Goal: Task Accomplishment & Management: Use online tool/utility

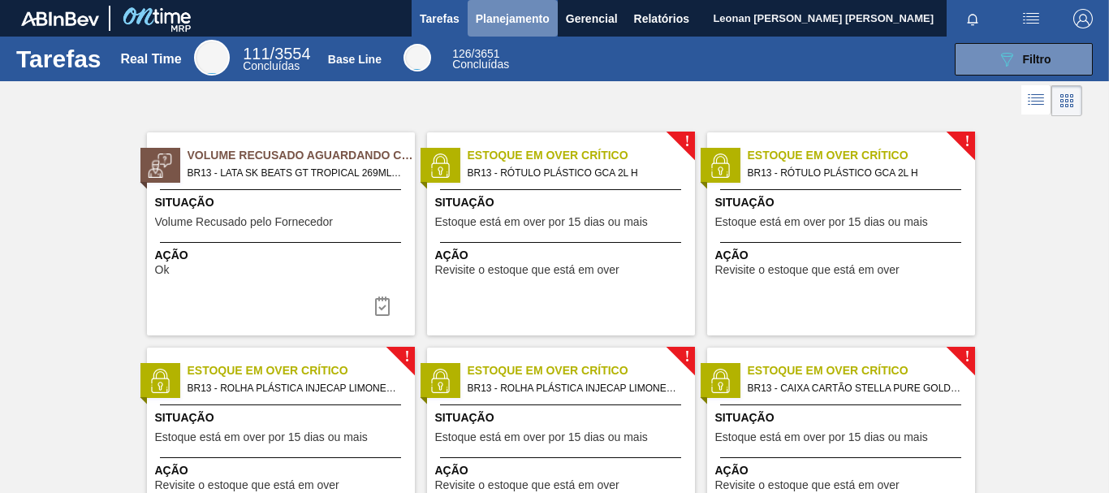
click at [529, 18] on span "Planejamento" at bounding box center [513, 18] width 74 height 19
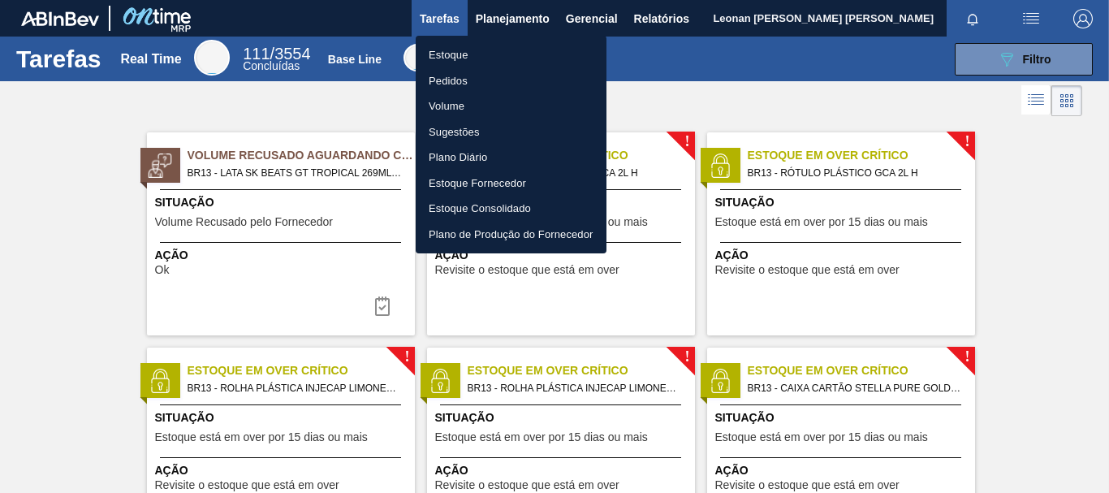
click at [440, 74] on li "Pedidos" at bounding box center [511, 81] width 191 height 26
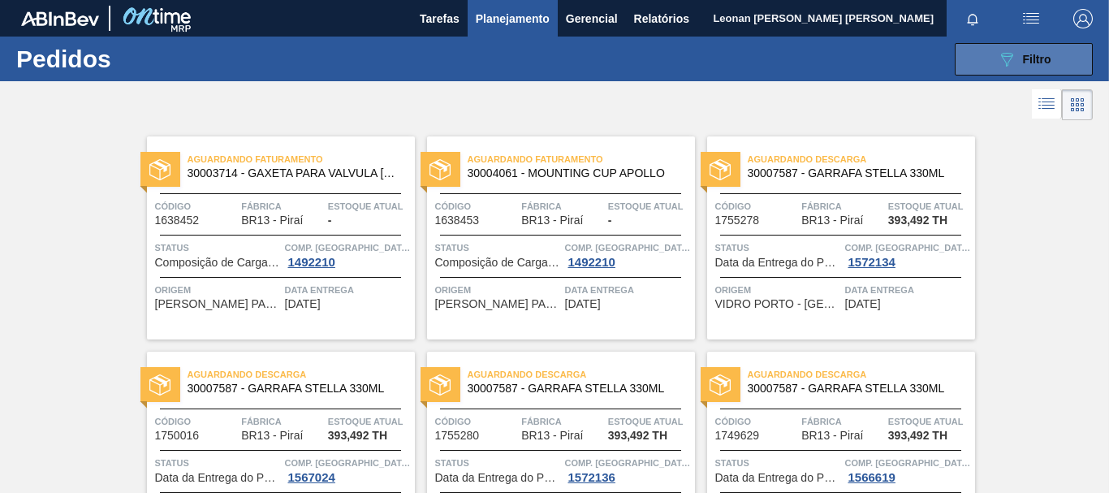
click at [1001, 66] on icon "089F7B8B-B2A5-4AFE-B5C0-19BA573D28AC" at bounding box center [1006, 59] width 19 height 19
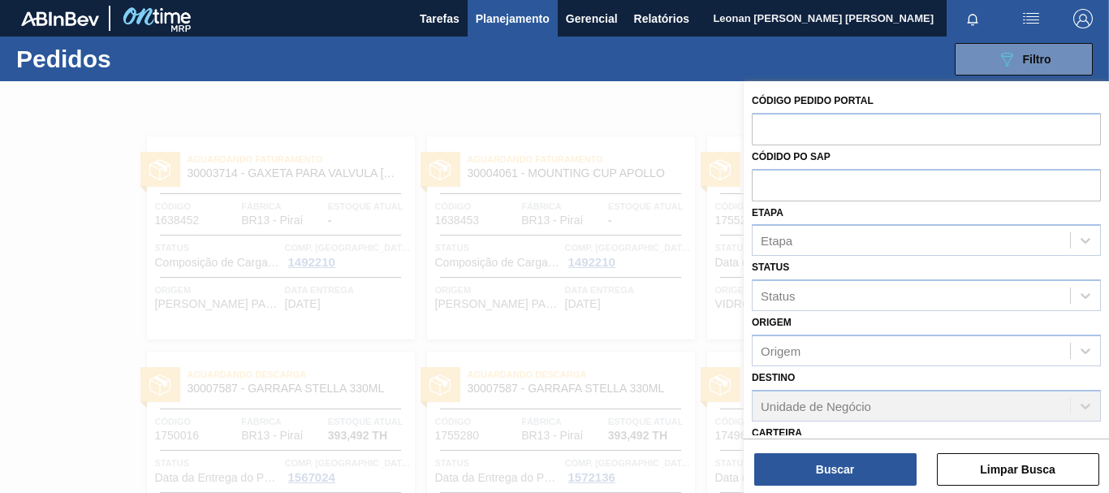
scroll to position [252, 0]
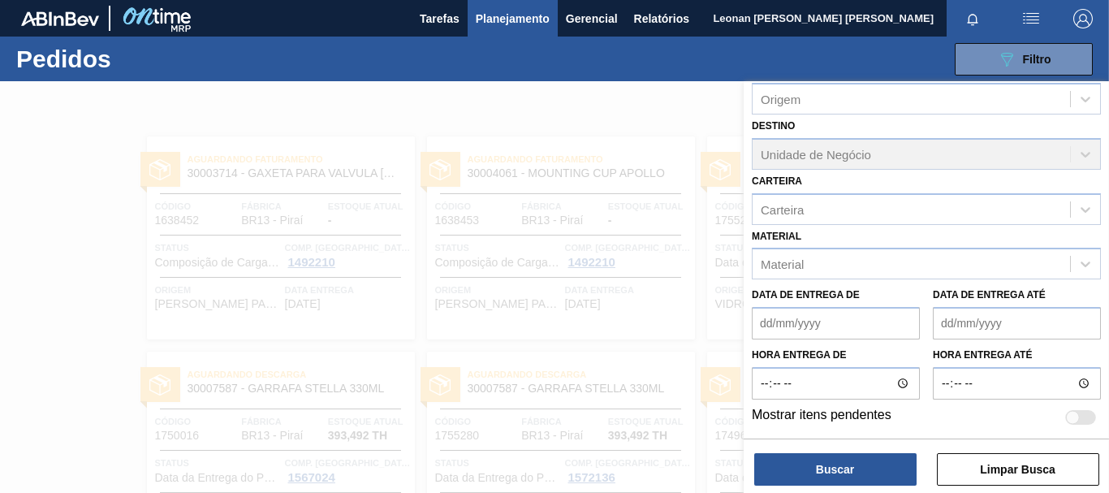
click at [592, 88] on div at bounding box center [554, 327] width 1109 height 493
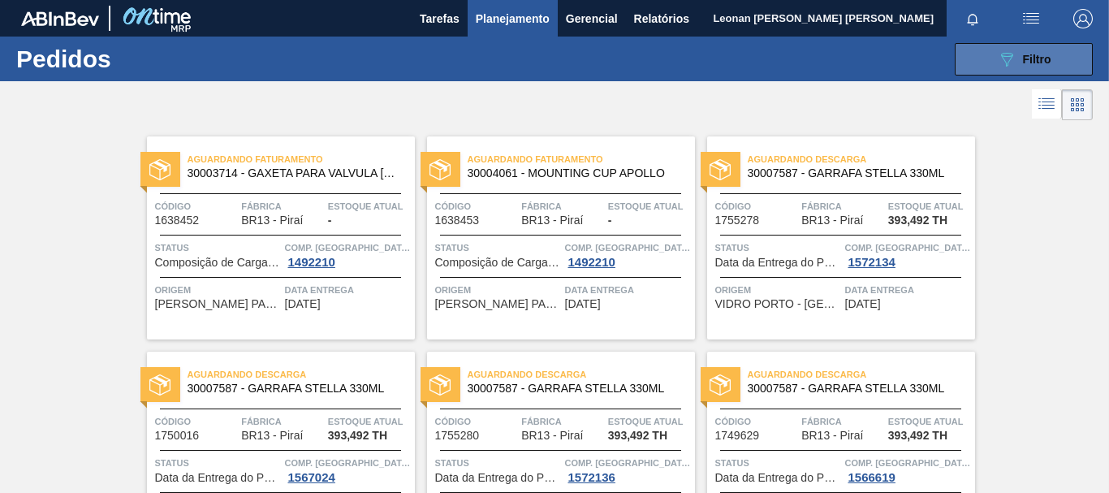
drag, startPoint x: 981, startPoint y: 50, endPoint x: 1008, endPoint y: 66, distance: 30.9
click at [983, 51] on button "089F7B8B-B2A5-4AFE-B5C0-19BA573D28AC Filtro" at bounding box center [1024, 59] width 138 height 32
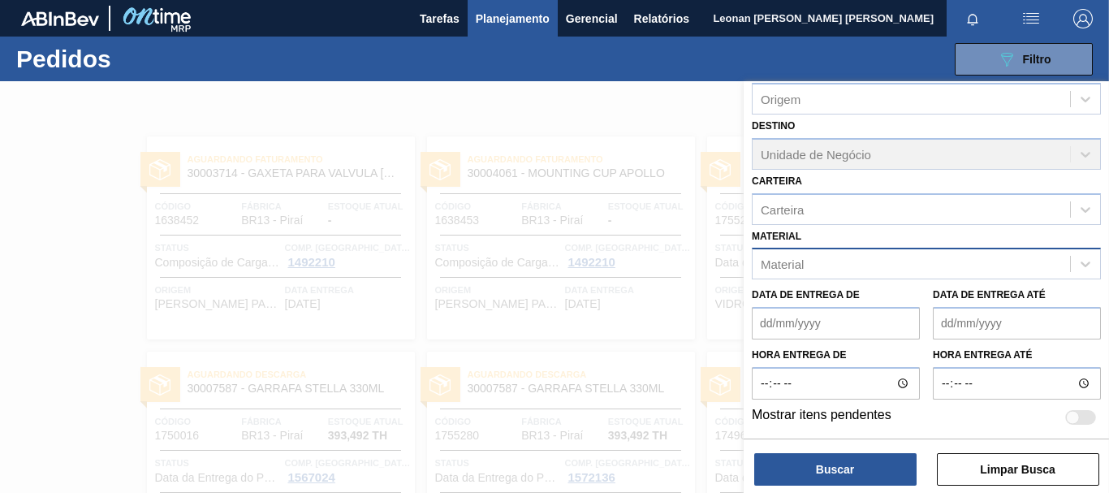
click at [894, 266] on div "Material" at bounding box center [912, 265] width 318 height 24
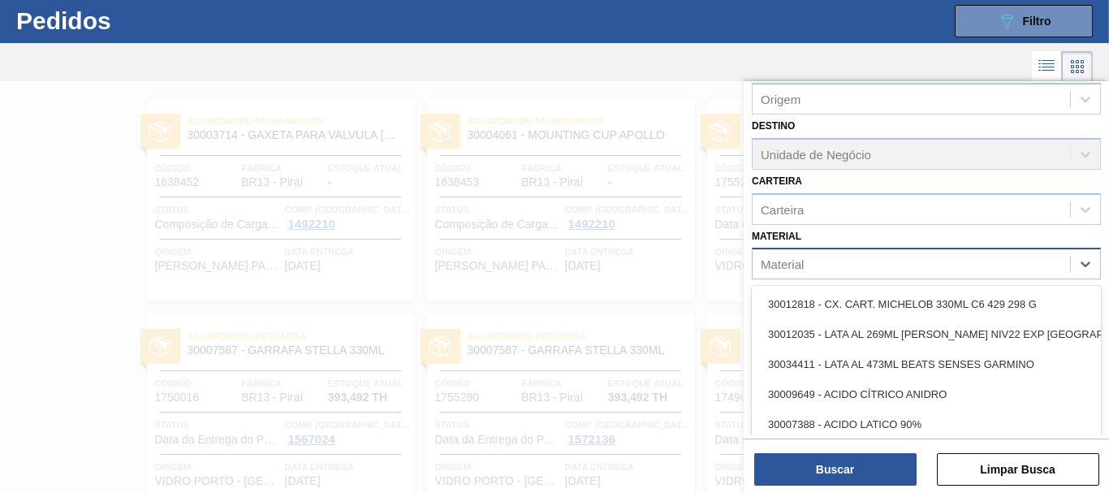
scroll to position [43, 0]
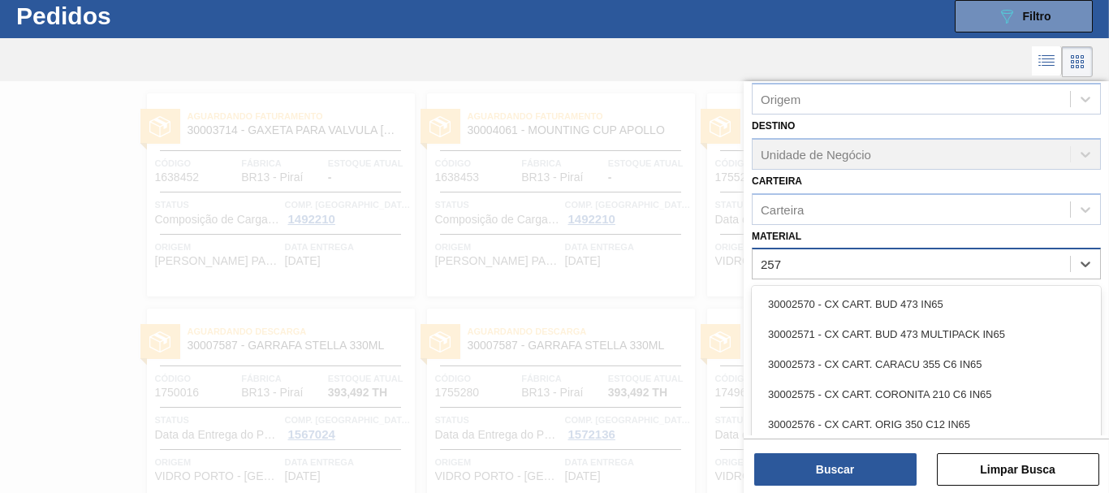
type input "2577"
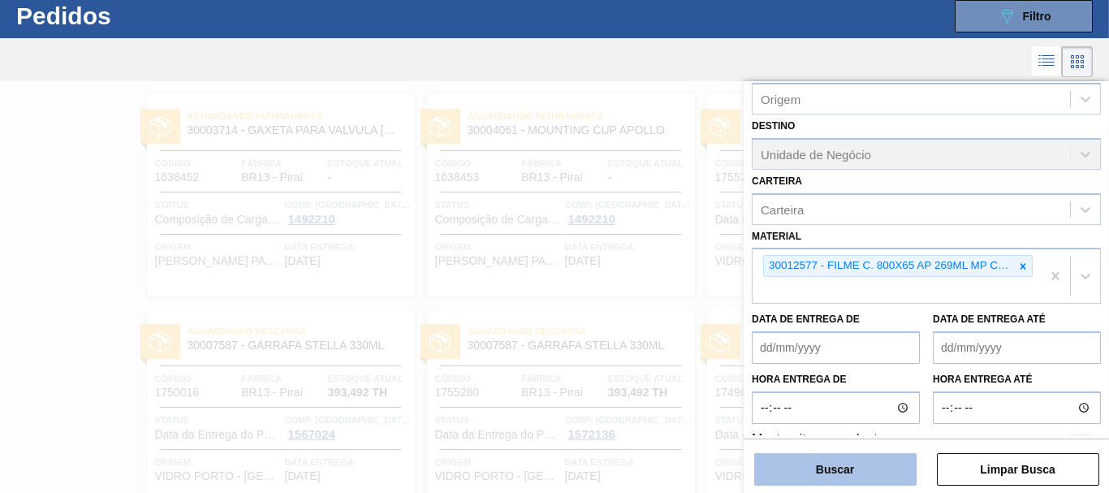
click at [885, 479] on button "Buscar" at bounding box center [836, 469] width 162 height 32
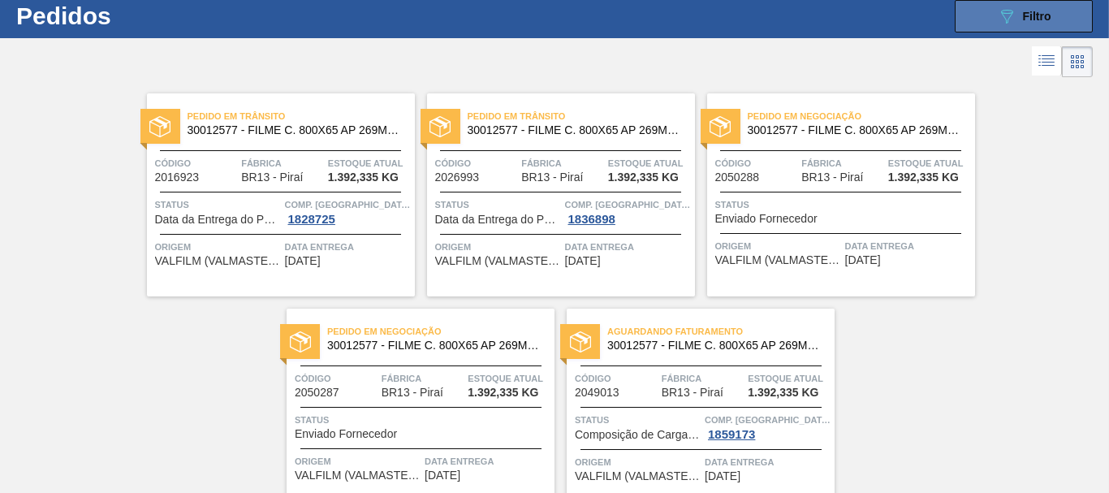
click at [1036, 19] on span "Filtro" at bounding box center [1037, 16] width 28 height 13
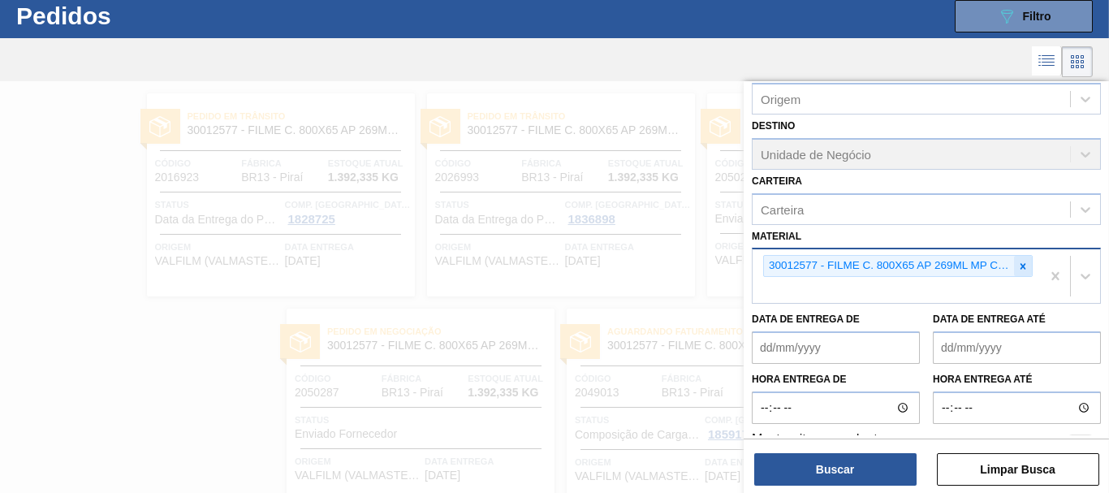
click at [1021, 265] on icon at bounding box center [1023, 266] width 11 height 11
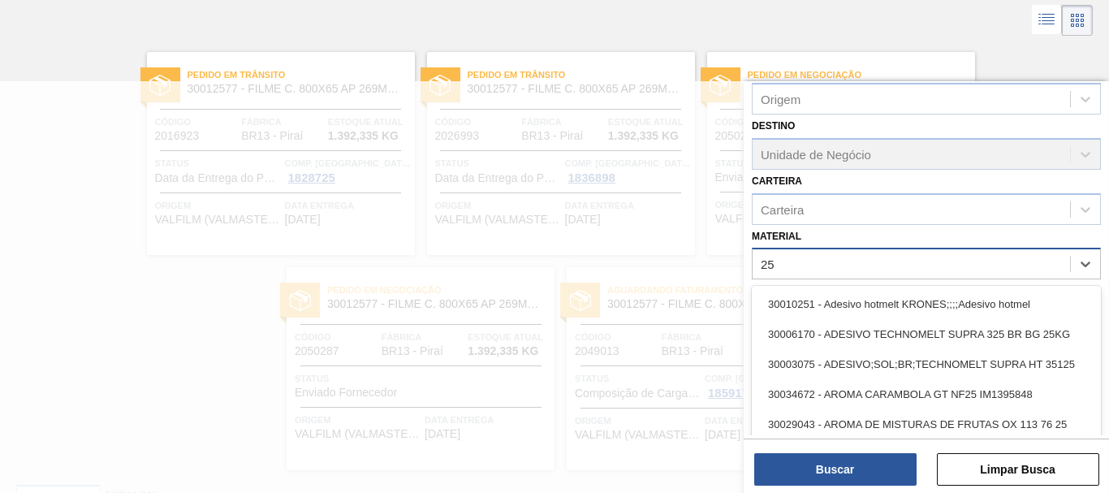
scroll to position [86, 0]
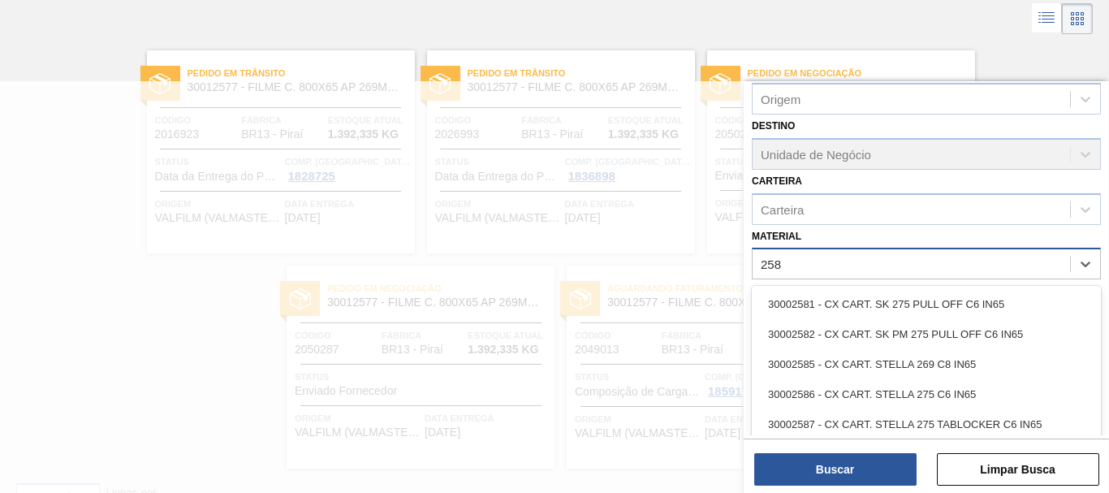
type input "2583"
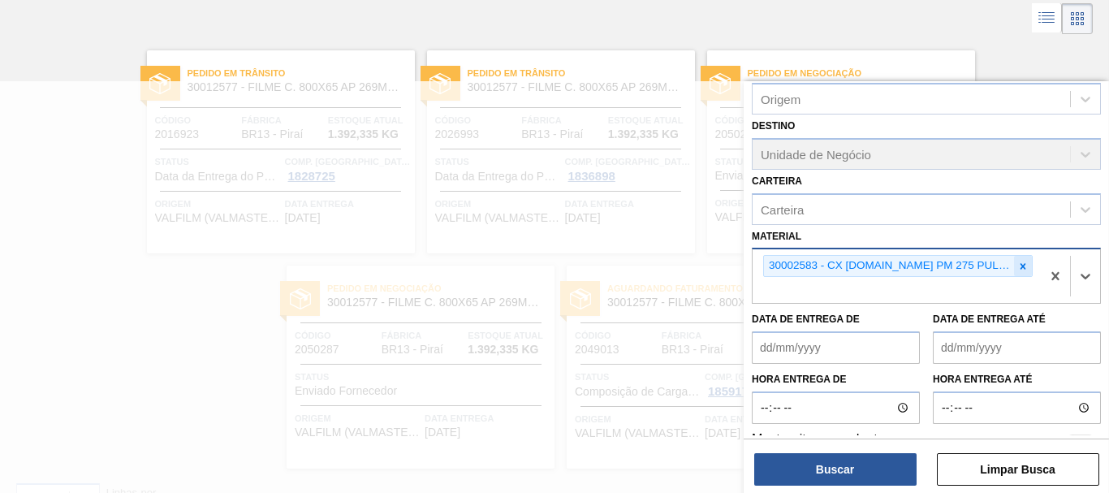
click at [1019, 270] on icon at bounding box center [1023, 266] width 11 height 11
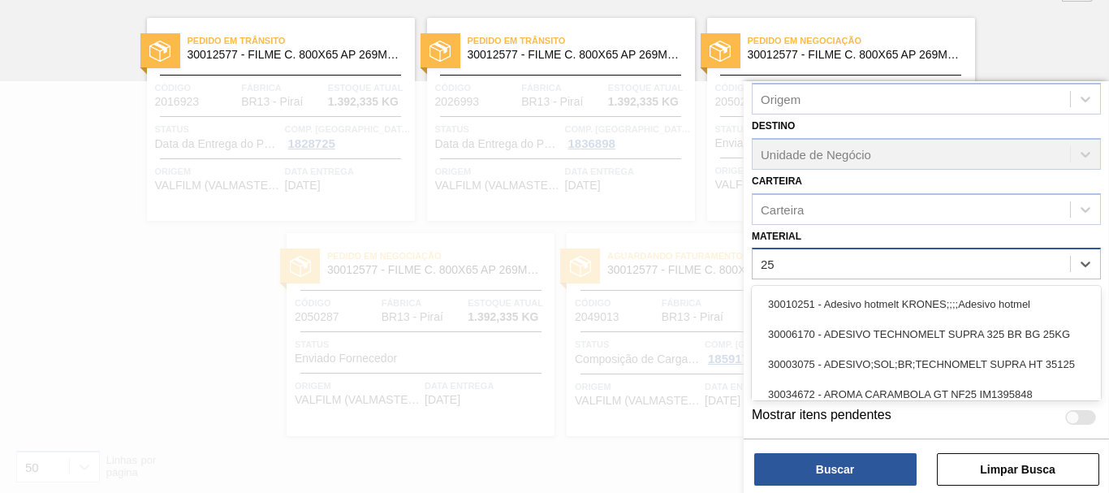
scroll to position [122, 0]
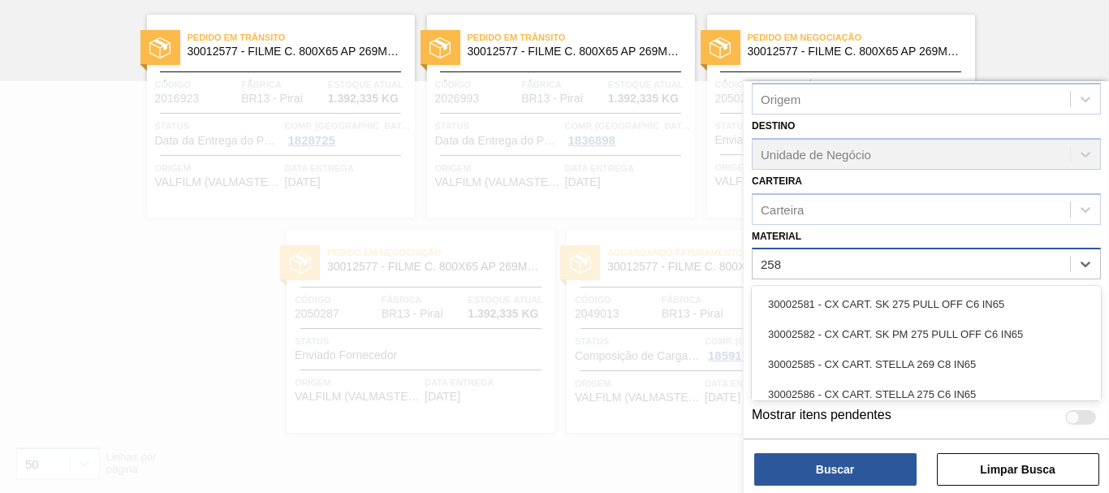
type input "2583"
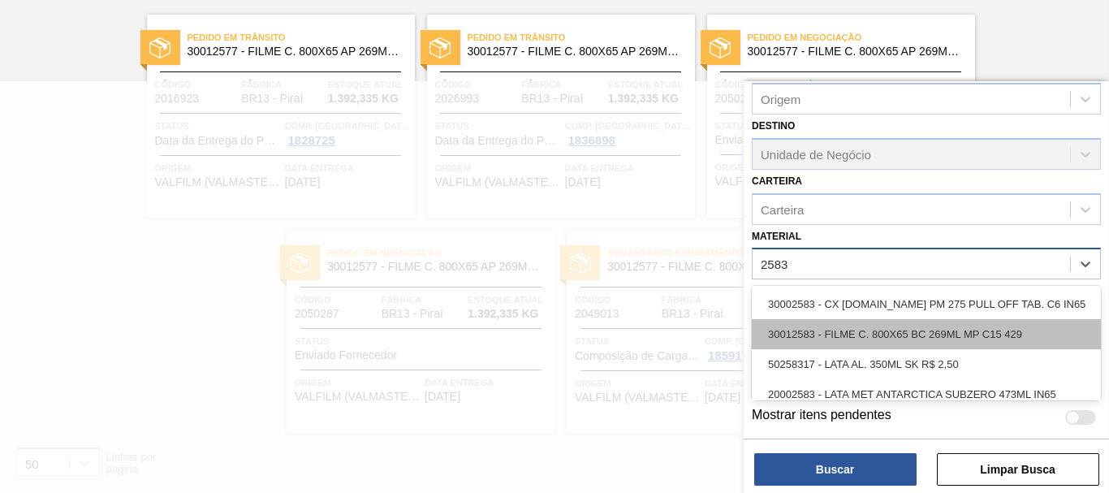
click at [954, 331] on div "30012583 - FILME C. 800X65 BC 269ML MP C15 429" at bounding box center [926, 334] width 349 height 30
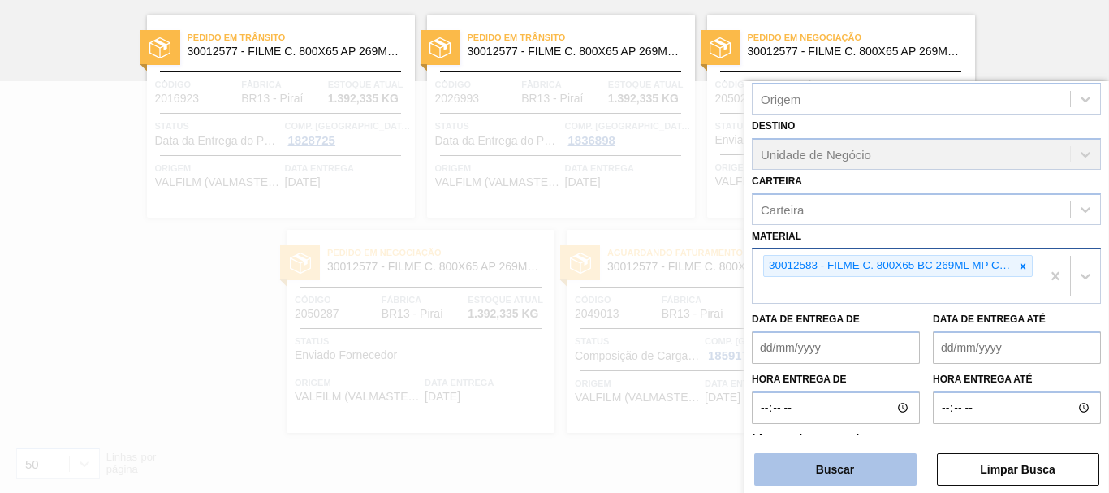
click at [863, 479] on button "Buscar" at bounding box center [836, 469] width 162 height 32
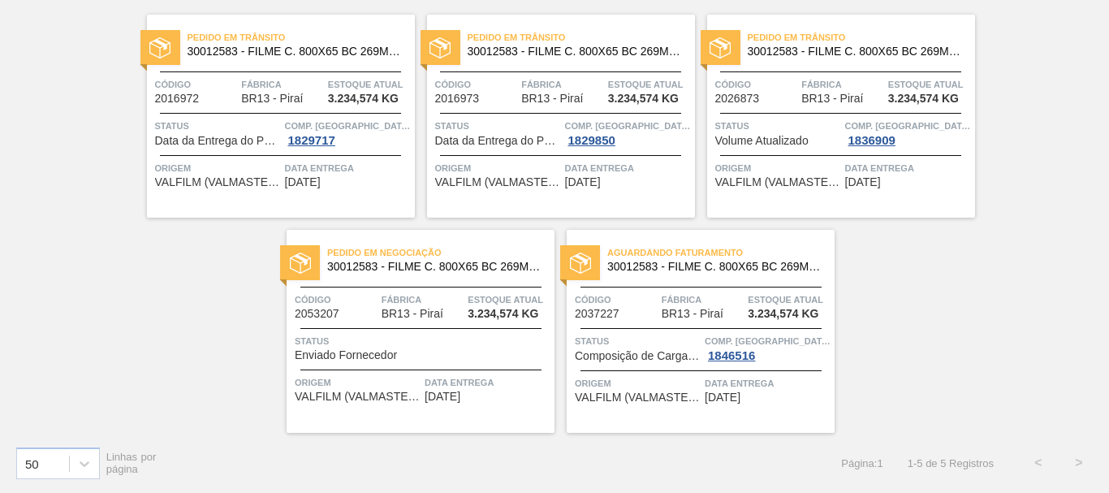
scroll to position [0, 0]
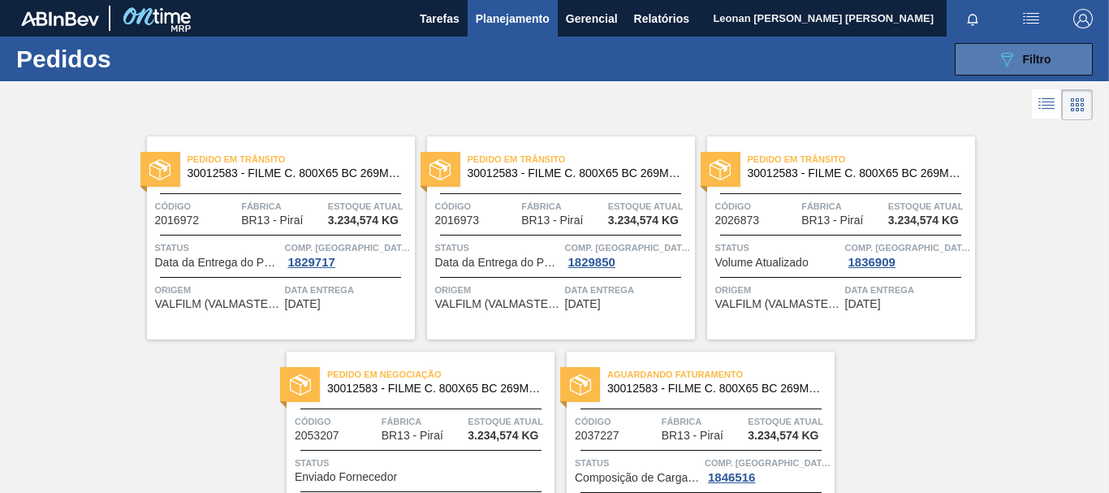
click at [1058, 54] on button "089F7B8B-B2A5-4AFE-B5C0-19BA573D28AC Filtro" at bounding box center [1024, 59] width 138 height 32
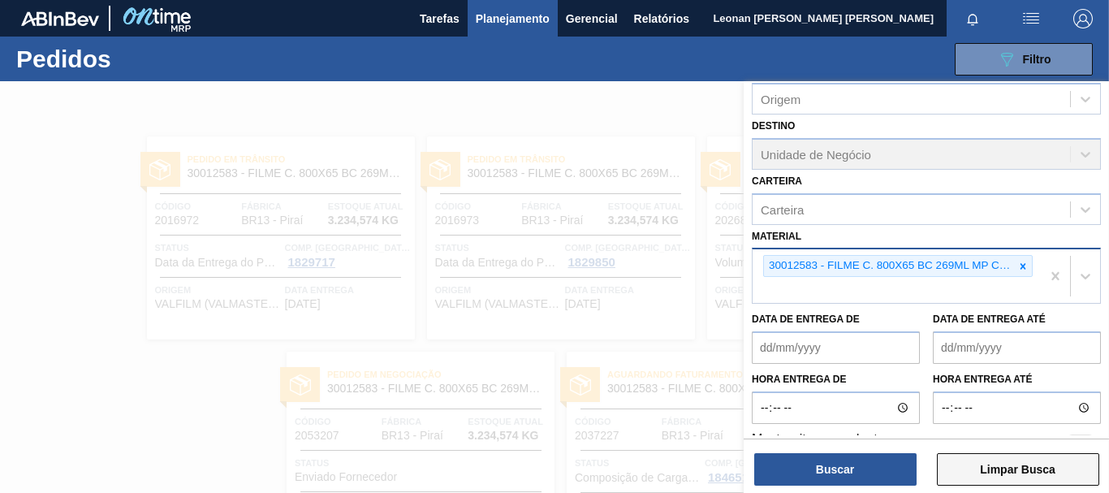
click at [1049, 465] on button "Limpar Busca" at bounding box center [1018, 469] width 162 height 32
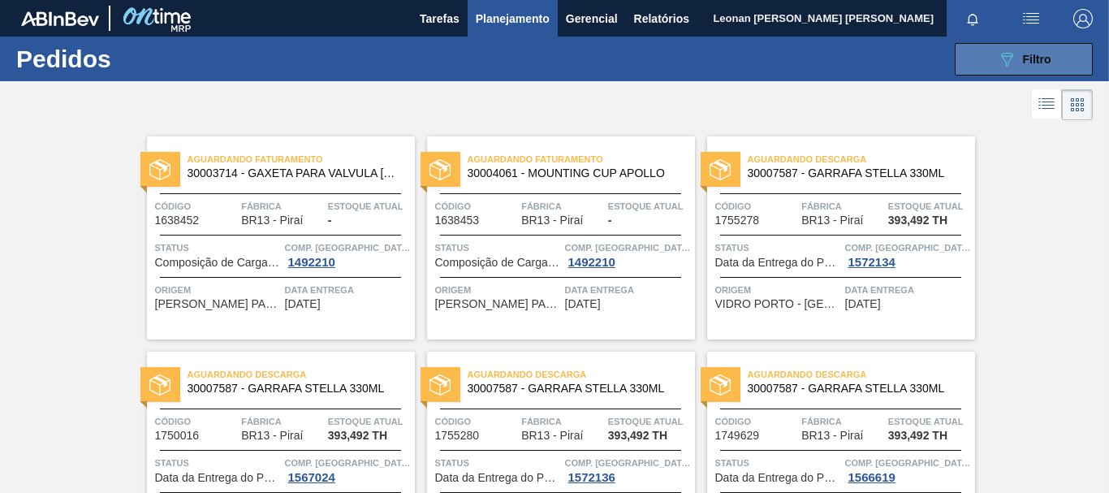
click at [1034, 54] on span "Filtro" at bounding box center [1037, 59] width 28 height 13
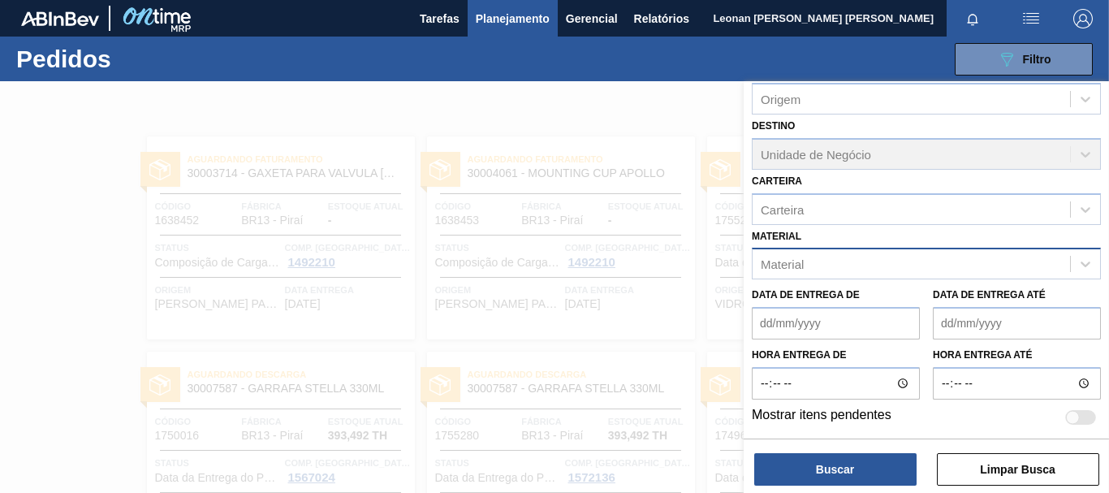
click at [981, 262] on div "Material" at bounding box center [912, 265] width 318 height 24
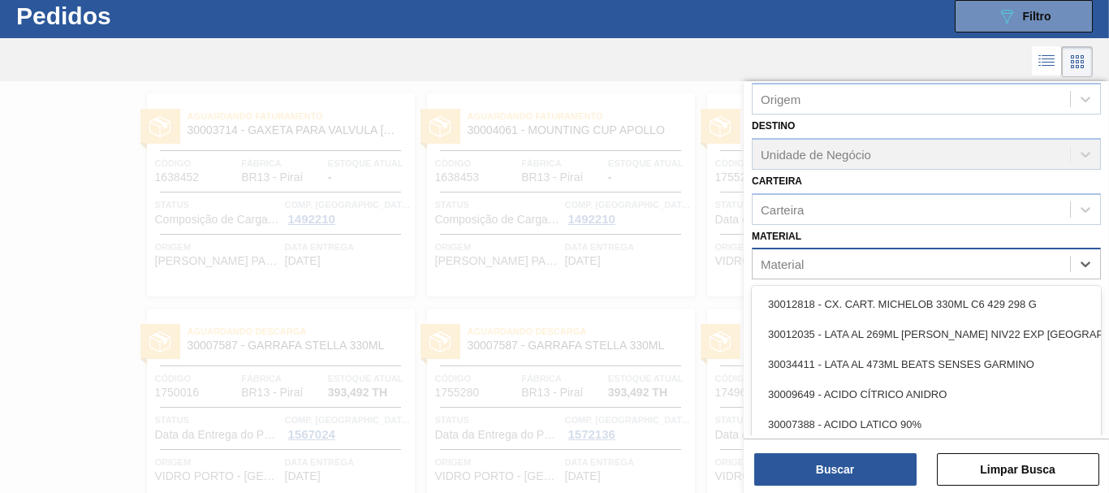
scroll to position [43, 0]
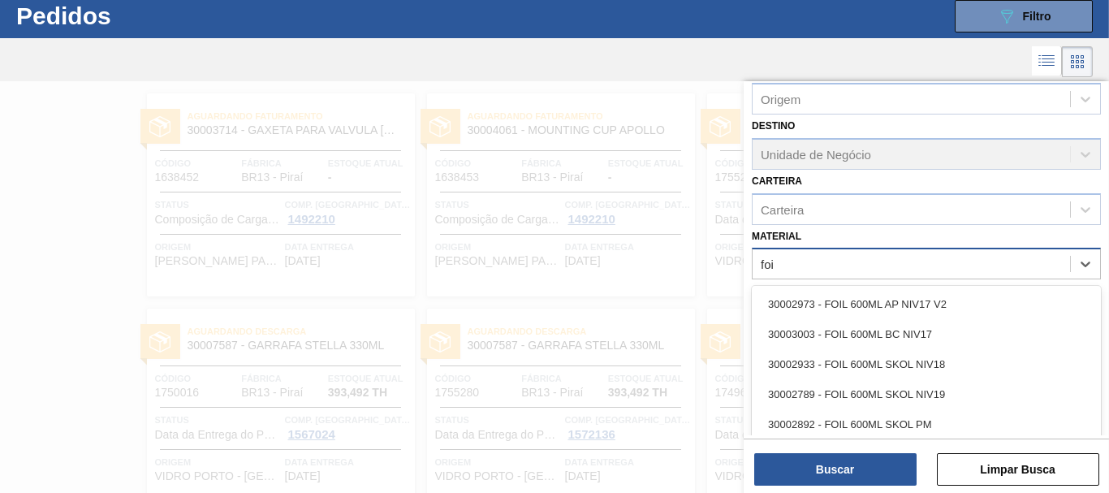
type input "foil"
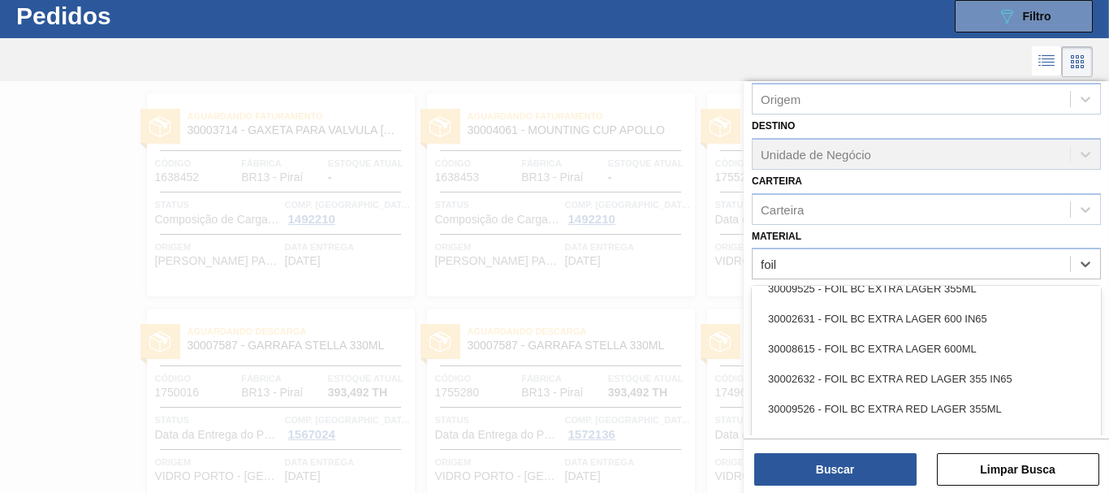
scroll to position [677, 0]
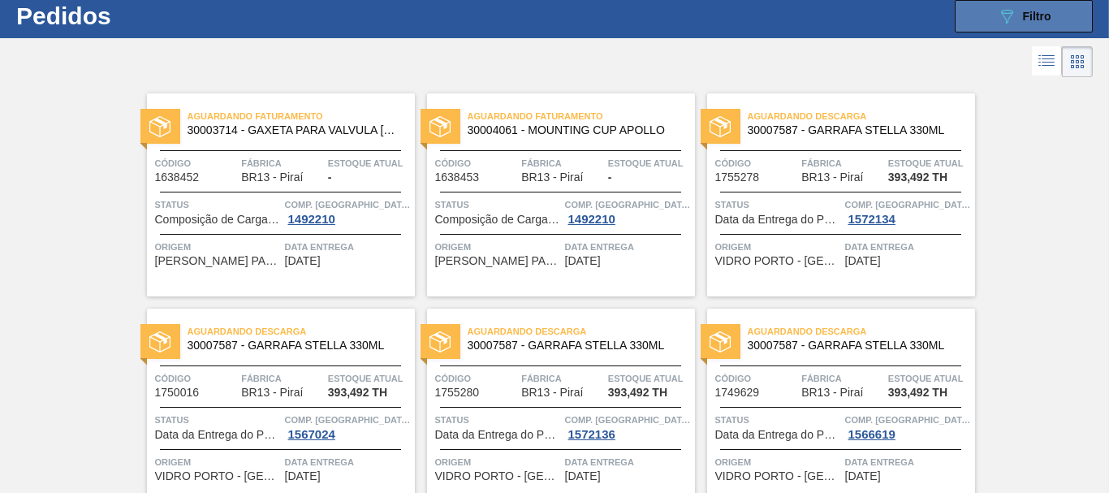
click at [1027, 24] on div "089F7B8B-B2A5-4AFE-B5C0-19BA573D28AC Filtro" at bounding box center [1024, 15] width 54 height 19
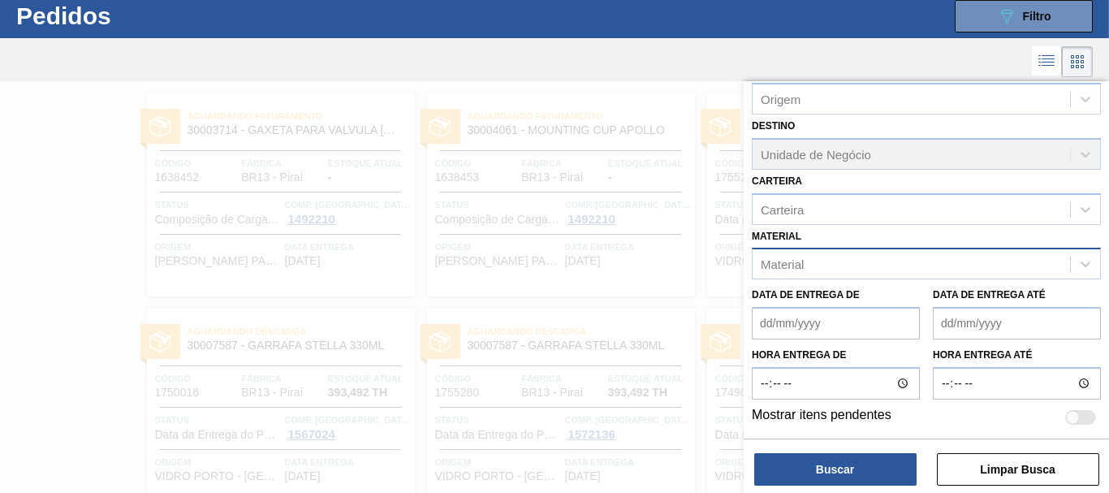
click at [893, 270] on div "Material" at bounding box center [912, 265] width 318 height 24
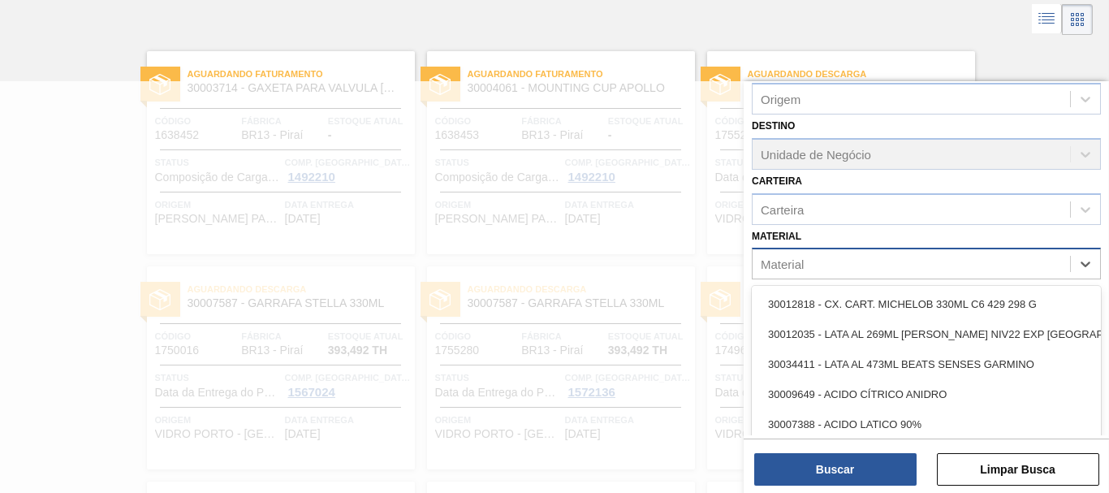
scroll to position [86, 0]
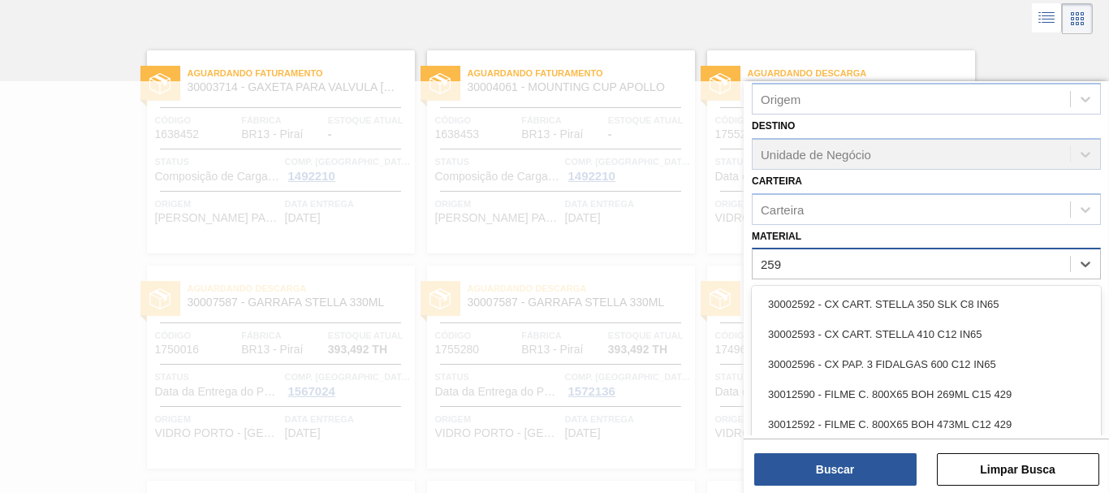
type input "2598"
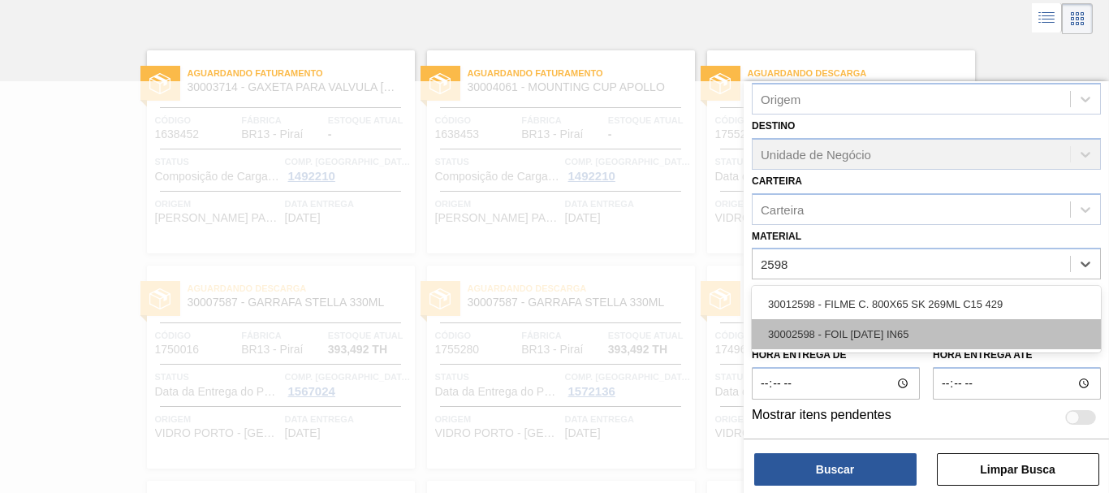
click at [880, 331] on div "30002598 - FOIL [DATE] IN65" at bounding box center [926, 334] width 349 height 30
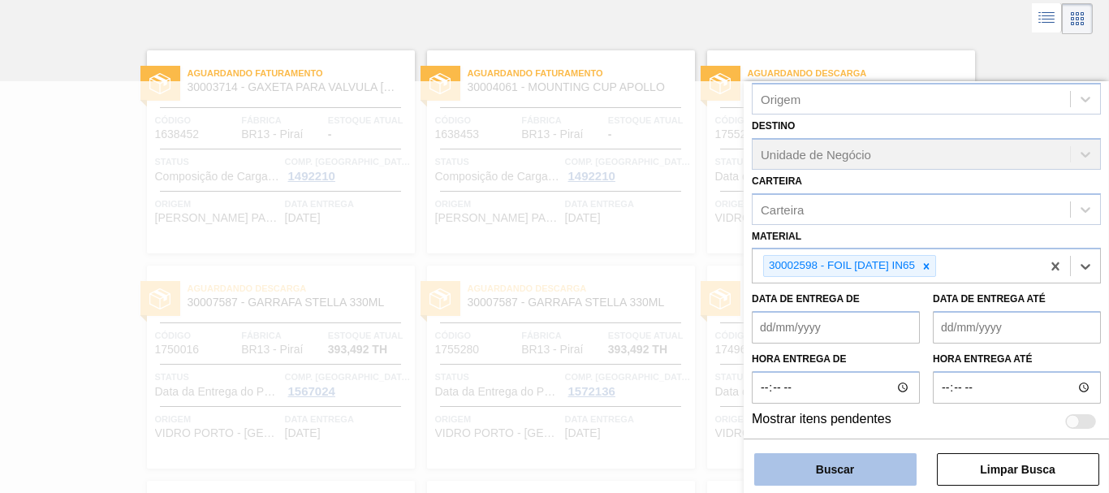
click at [859, 473] on button "Buscar" at bounding box center [836, 469] width 162 height 32
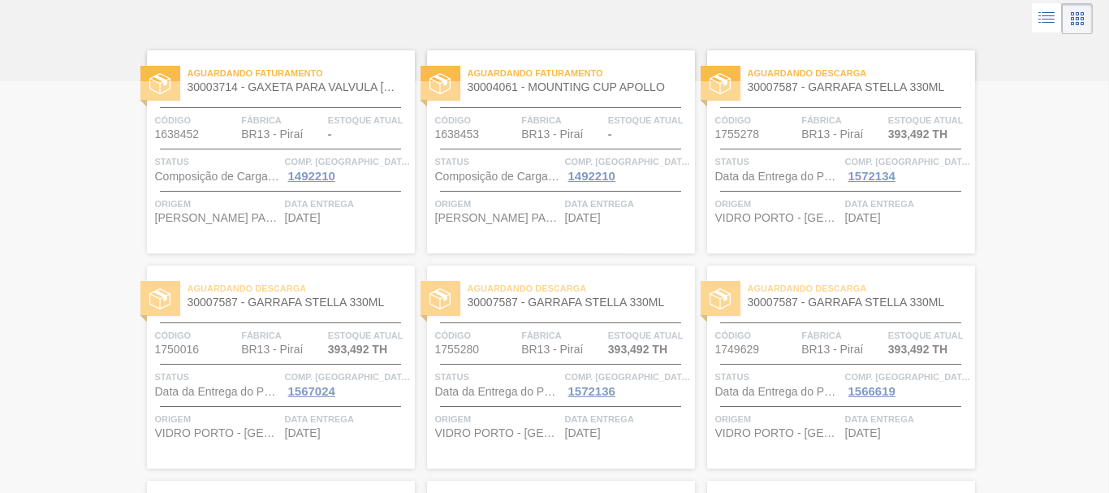
scroll to position [0, 0]
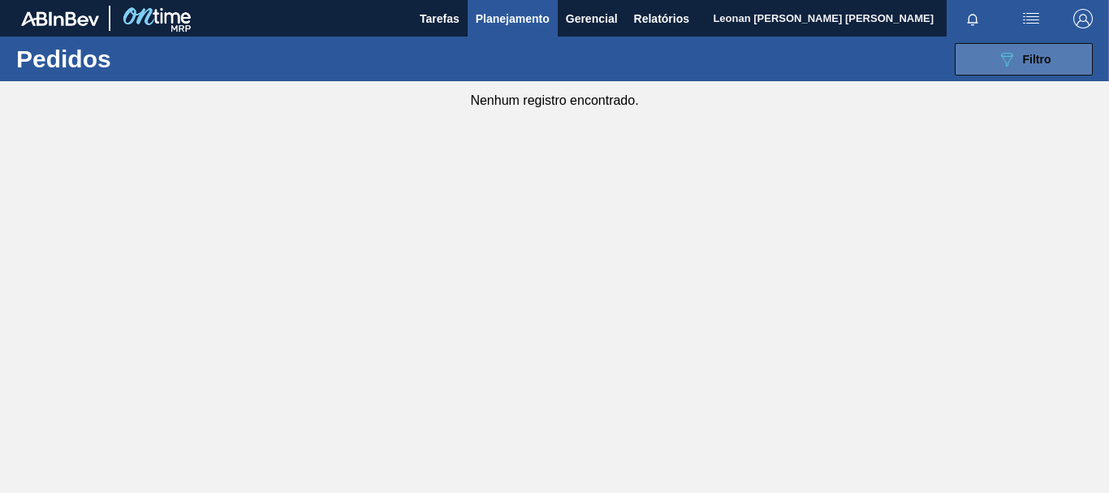
click at [1044, 64] on span "Filtro" at bounding box center [1037, 59] width 28 height 13
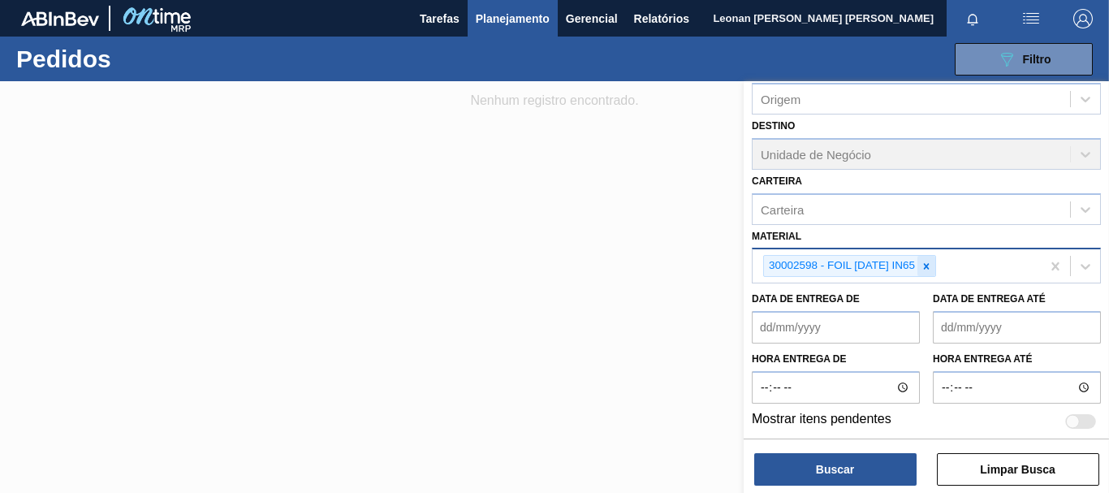
click at [925, 266] on icon at bounding box center [926, 266] width 11 height 11
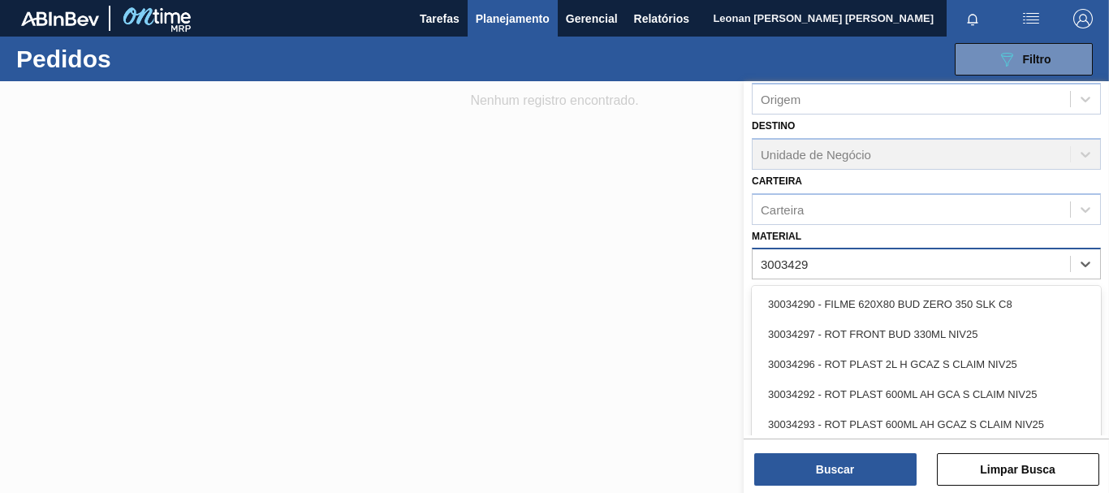
type input "30034297"
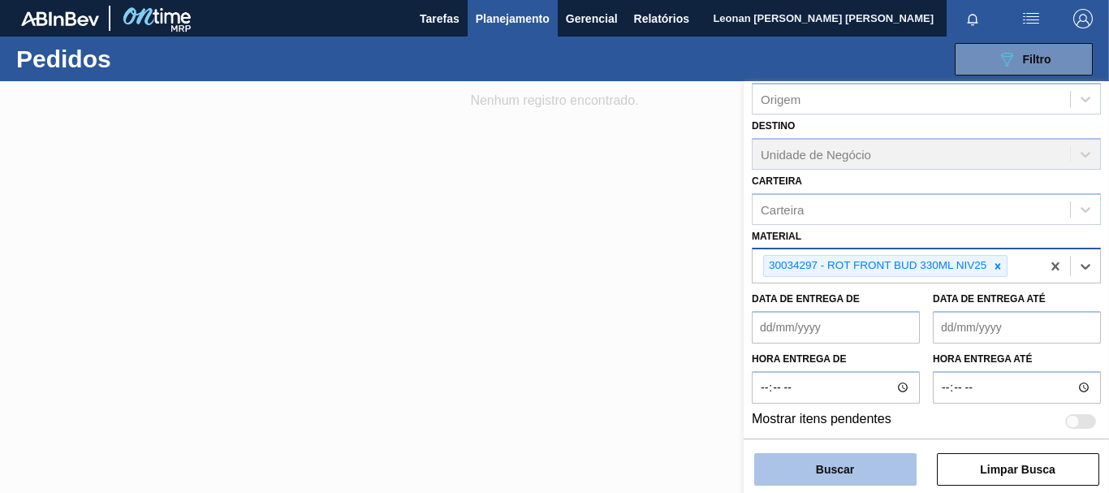
click at [863, 470] on button "Buscar" at bounding box center [836, 469] width 162 height 32
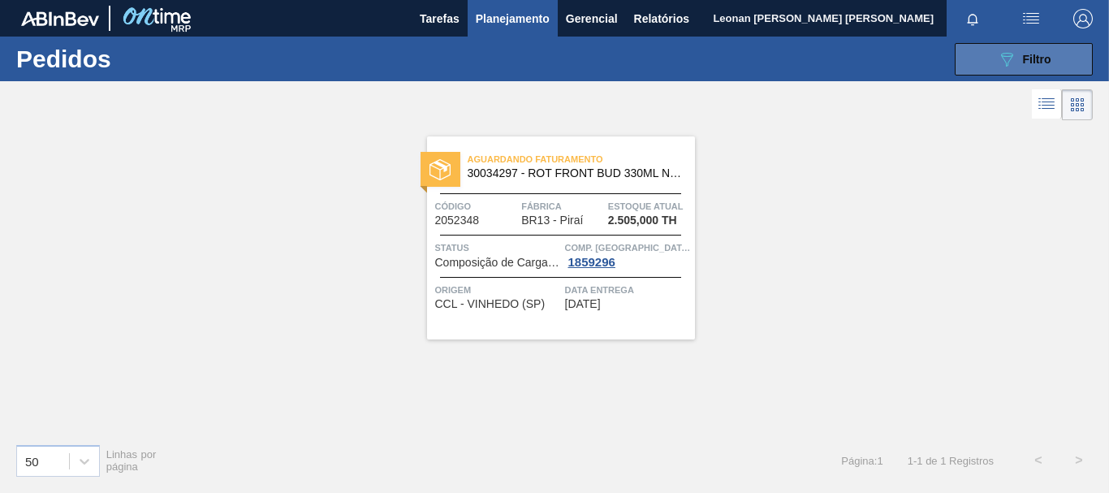
click at [1064, 58] on button "089F7B8B-B2A5-4AFE-B5C0-19BA573D28AC Filtro" at bounding box center [1024, 59] width 138 height 32
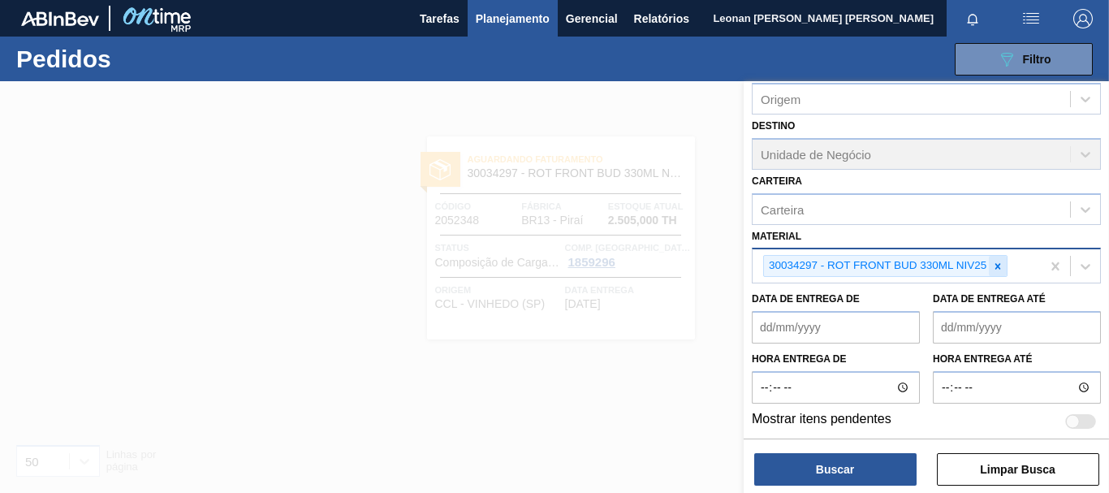
click at [996, 264] on icon at bounding box center [997, 266] width 11 height 11
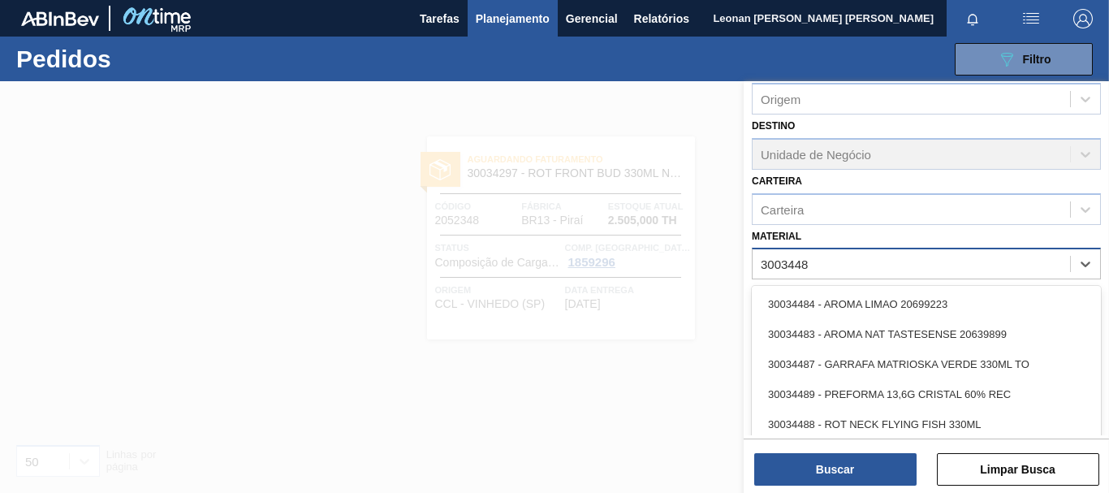
type input "30034486"
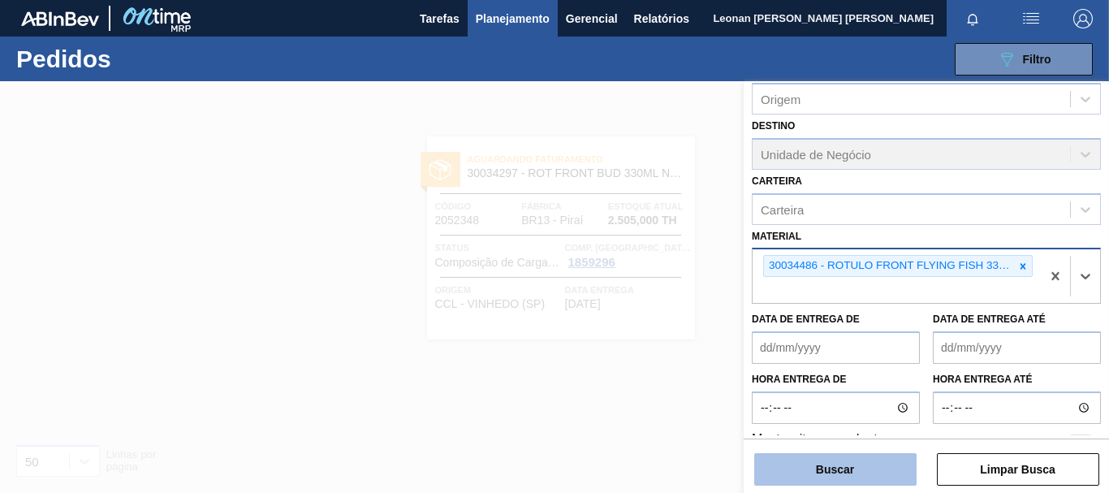
click at [890, 458] on button "Buscar" at bounding box center [836, 469] width 162 height 32
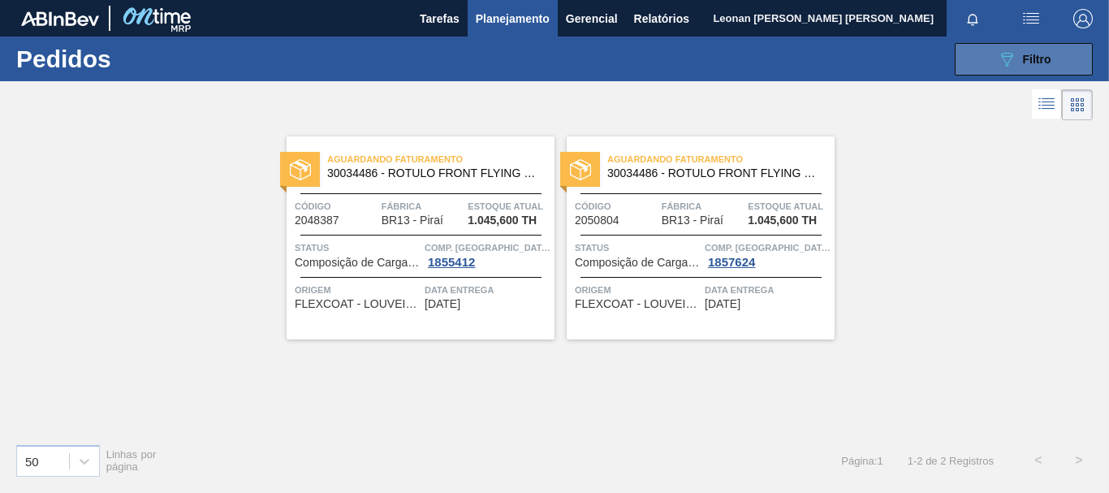
click at [1017, 55] on div "089F7B8B-B2A5-4AFE-B5C0-19BA573D28AC Filtro" at bounding box center [1024, 59] width 54 height 19
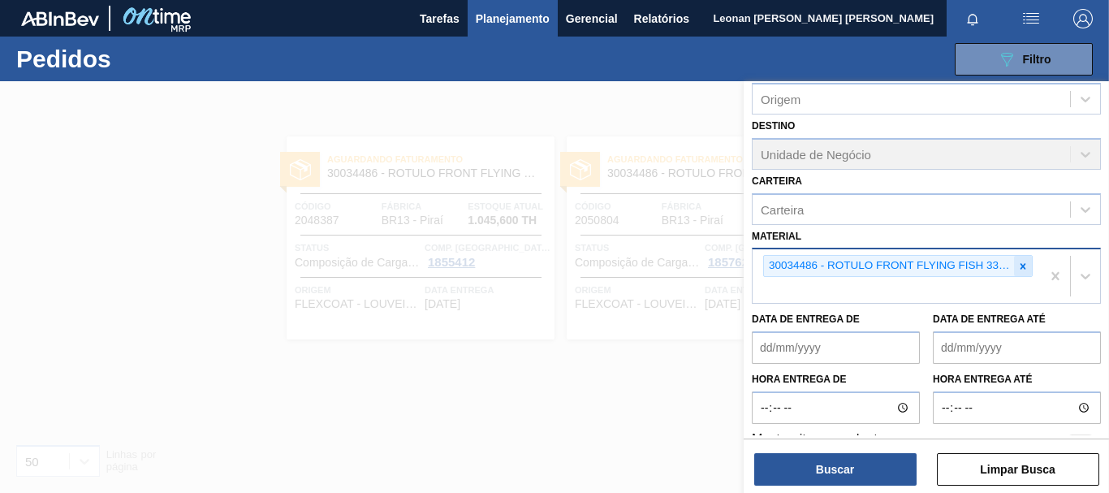
click at [1027, 266] on div at bounding box center [1023, 266] width 18 height 20
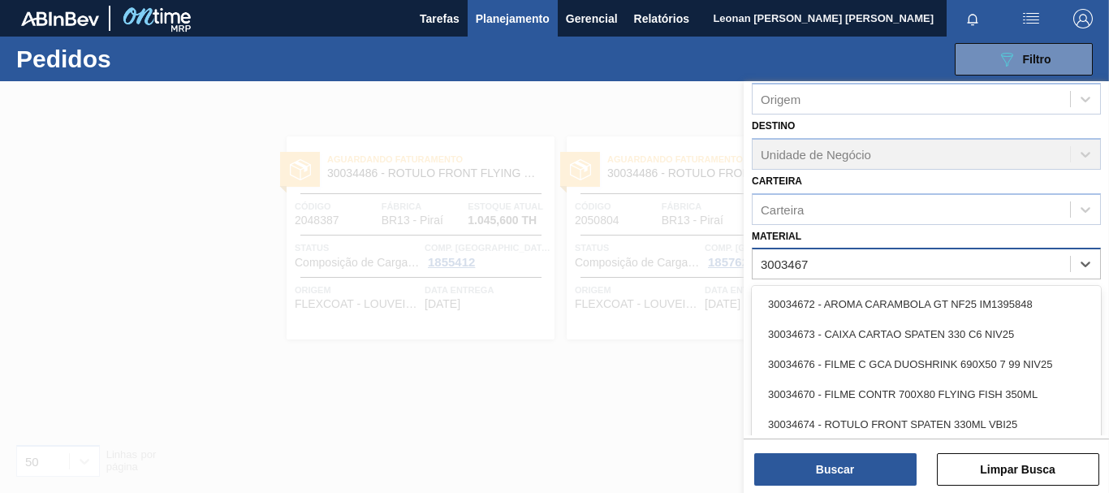
type input "30034670"
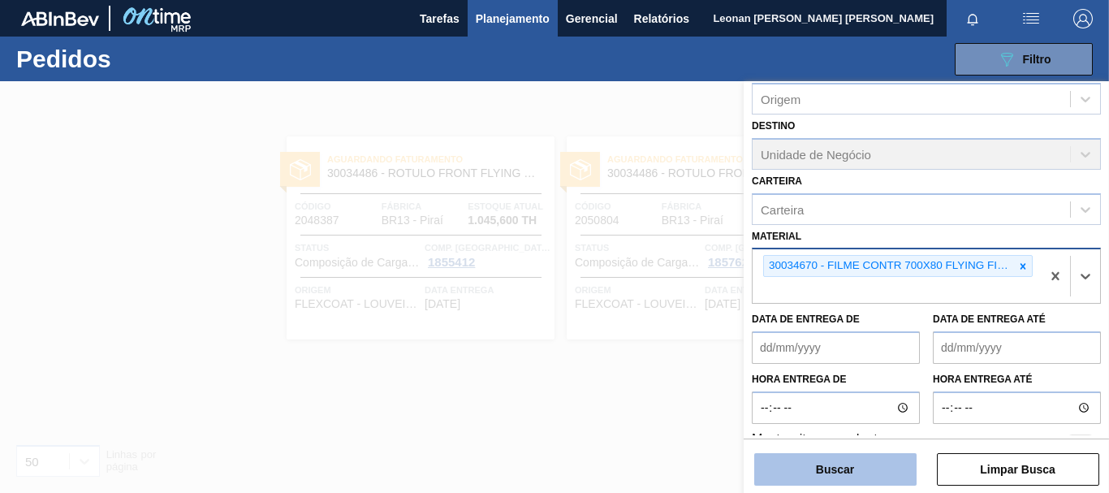
click at [851, 476] on button "Buscar" at bounding box center [836, 469] width 162 height 32
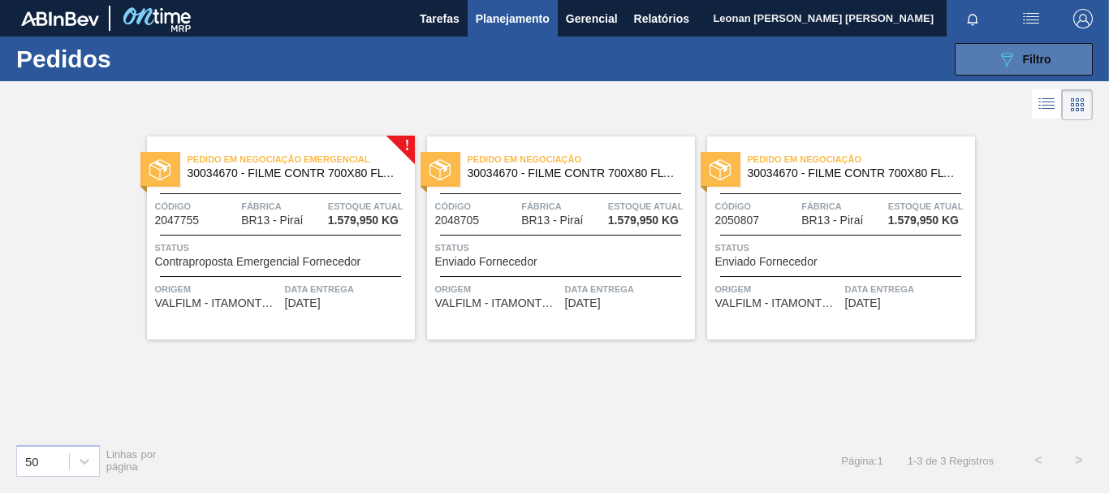
click at [1070, 56] on button "089F7B8B-B2A5-4AFE-B5C0-19BA573D28AC Filtro" at bounding box center [1024, 59] width 138 height 32
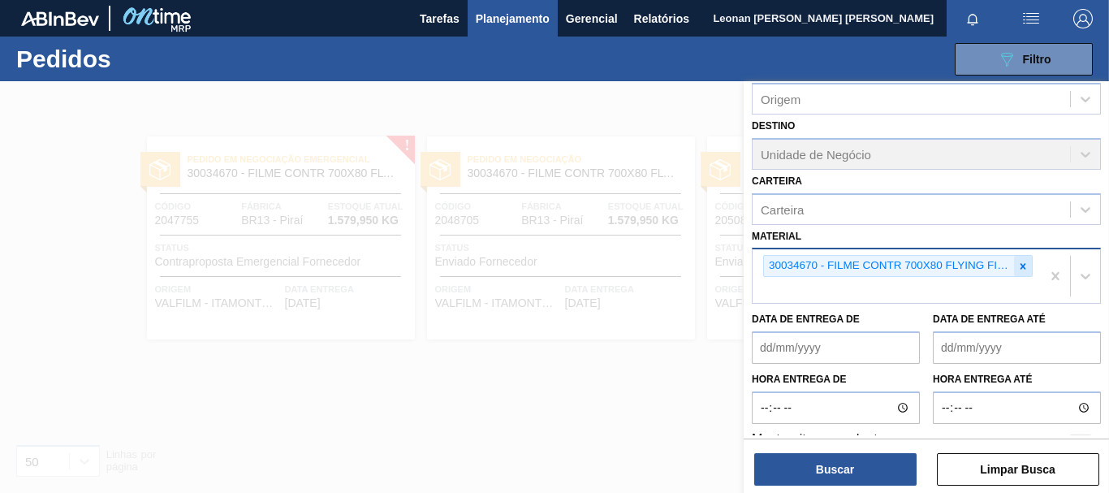
click at [1027, 266] on div at bounding box center [1023, 266] width 18 height 20
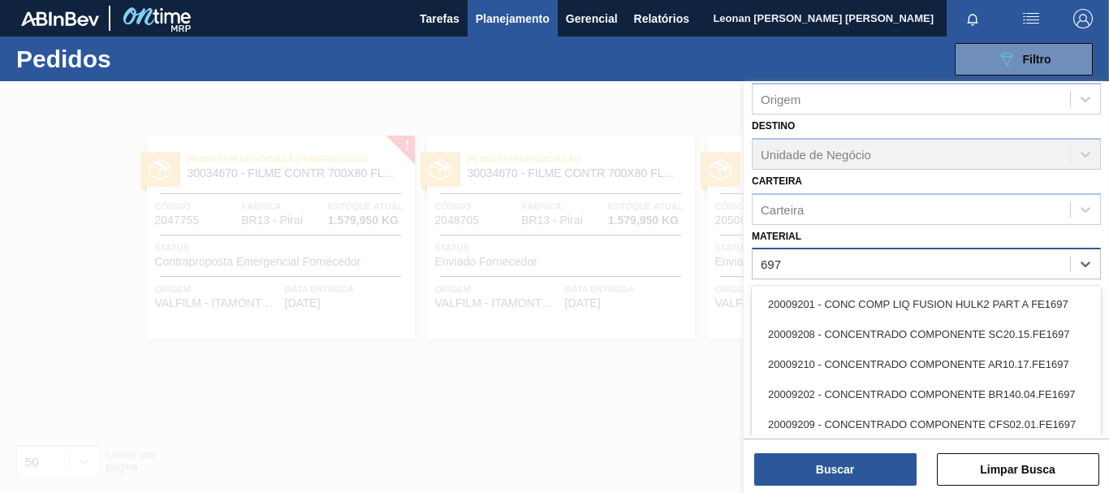
type input "6974"
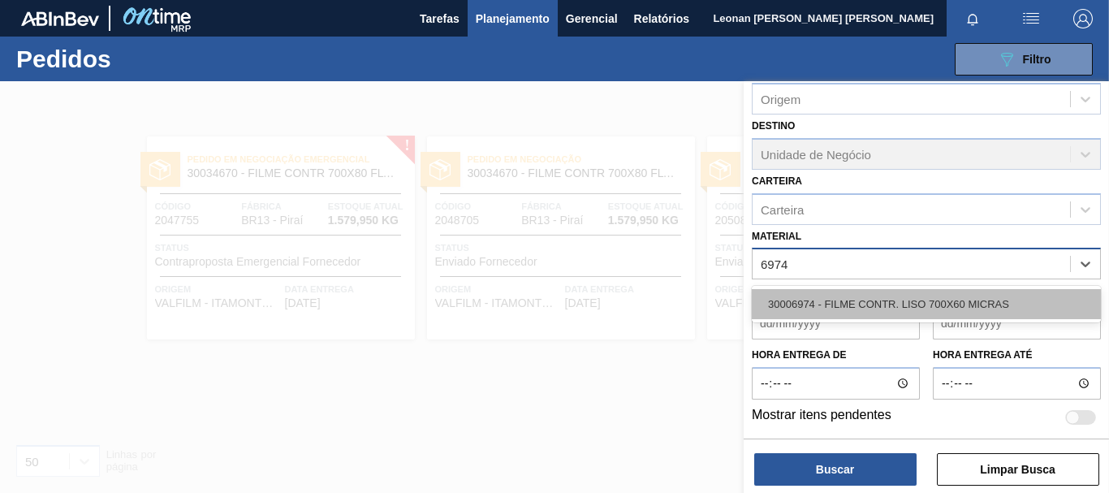
click at [1005, 309] on div "30006974 - FILME CONTR. LISO 700X60 MICRAS" at bounding box center [926, 304] width 349 height 30
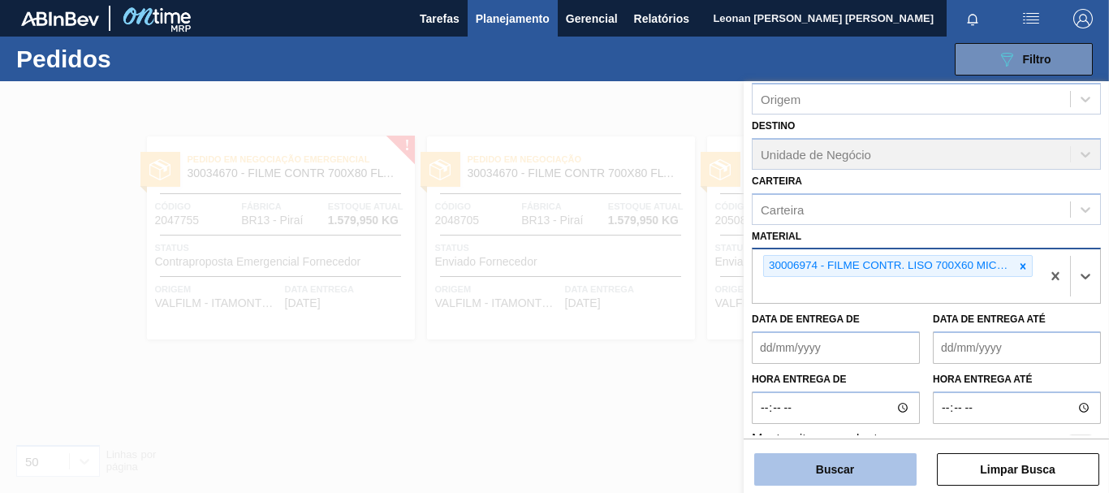
click at [837, 469] on button "Buscar" at bounding box center [836, 469] width 162 height 32
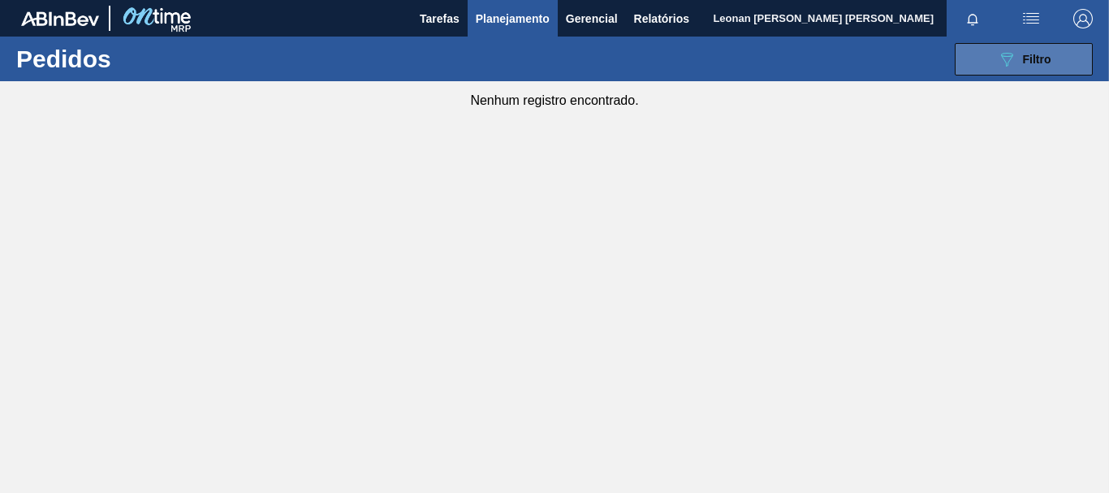
click at [992, 54] on button "089F7B8B-B2A5-4AFE-B5C0-19BA573D28AC Filtro" at bounding box center [1024, 59] width 138 height 32
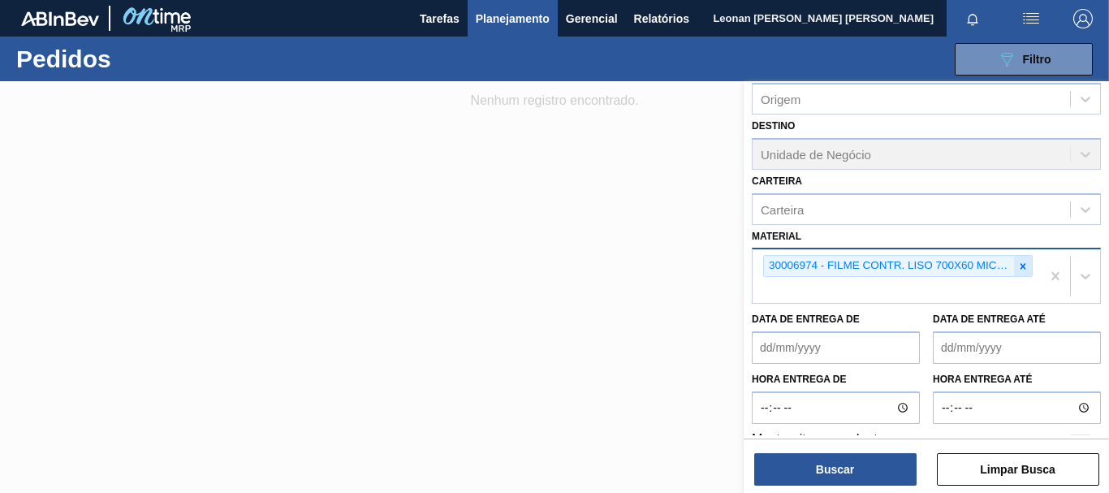
click at [1025, 269] on icon at bounding box center [1023, 266] width 11 height 11
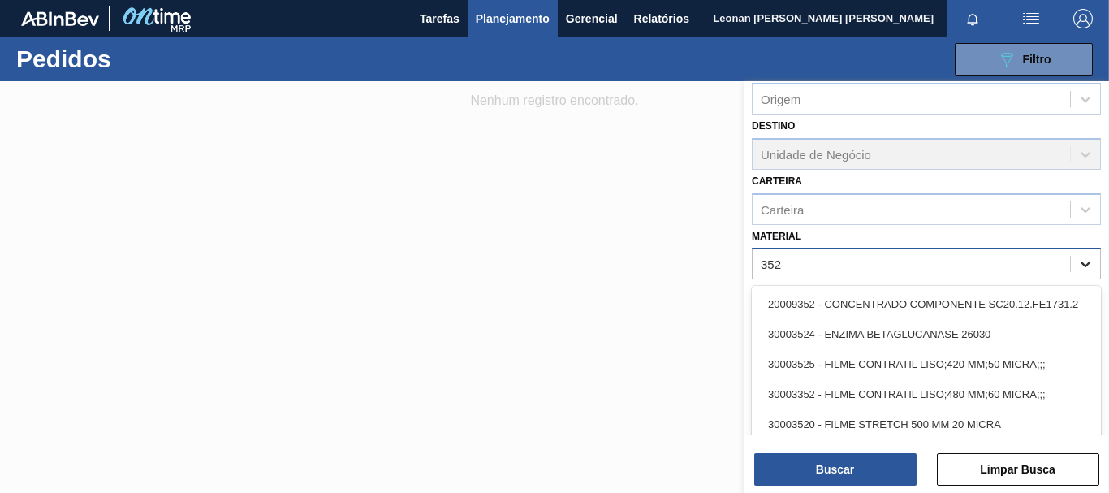
type input "3525"
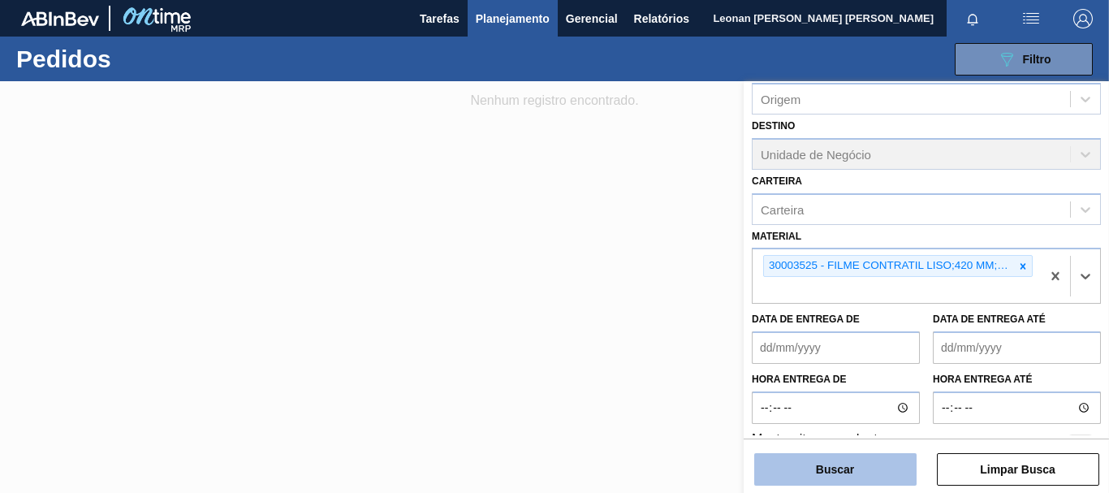
click at [852, 473] on button "Buscar" at bounding box center [836, 469] width 162 height 32
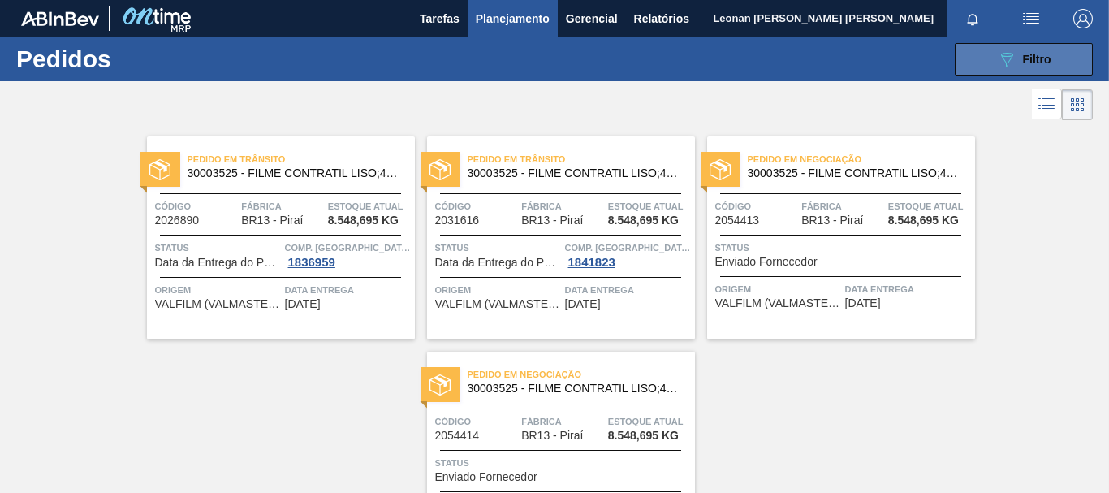
click at [990, 51] on button "089F7B8B-B2A5-4AFE-B5C0-19BA573D28AC Filtro" at bounding box center [1024, 59] width 138 height 32
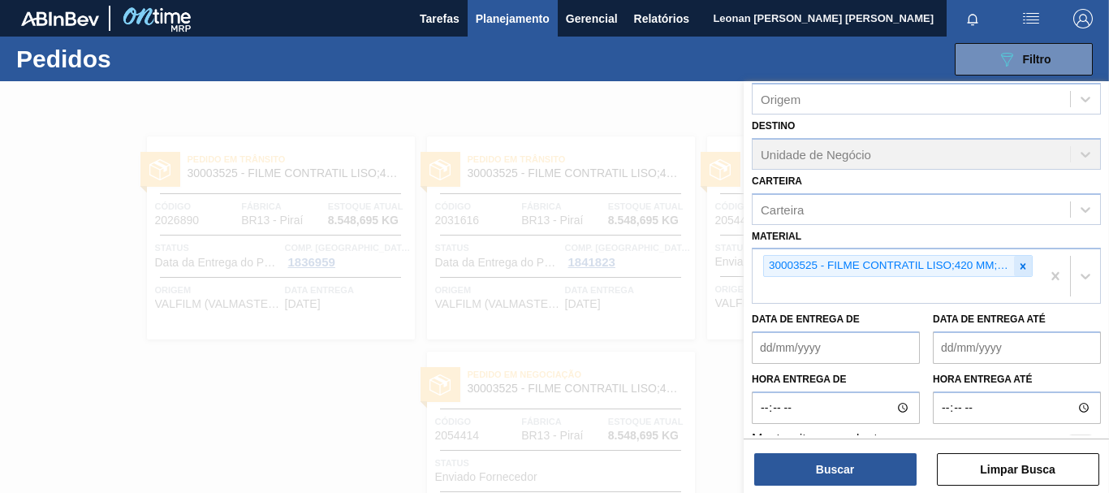
click at [1021, 269] on icon at bounding box center [1023, 266] width 11 height 11
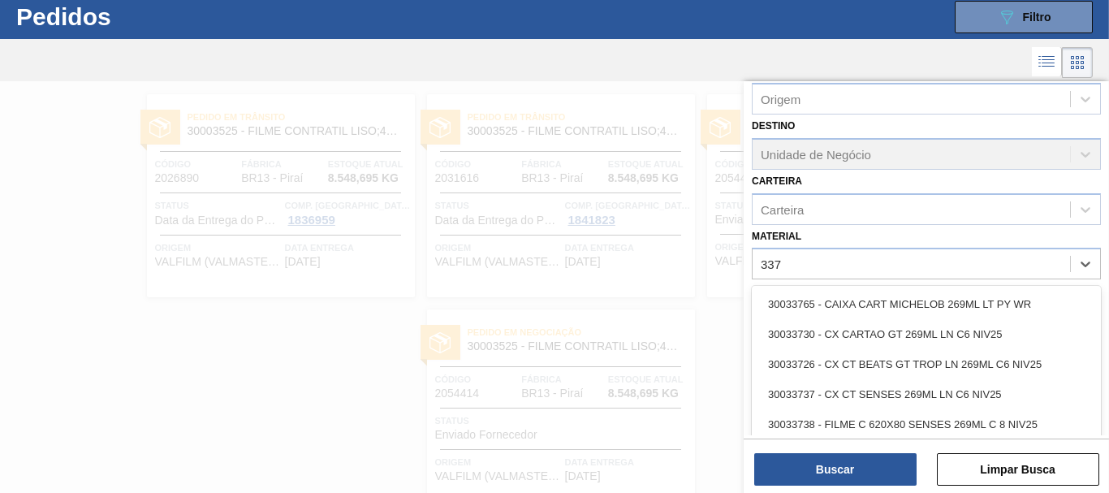
scroll to position [43, 0]
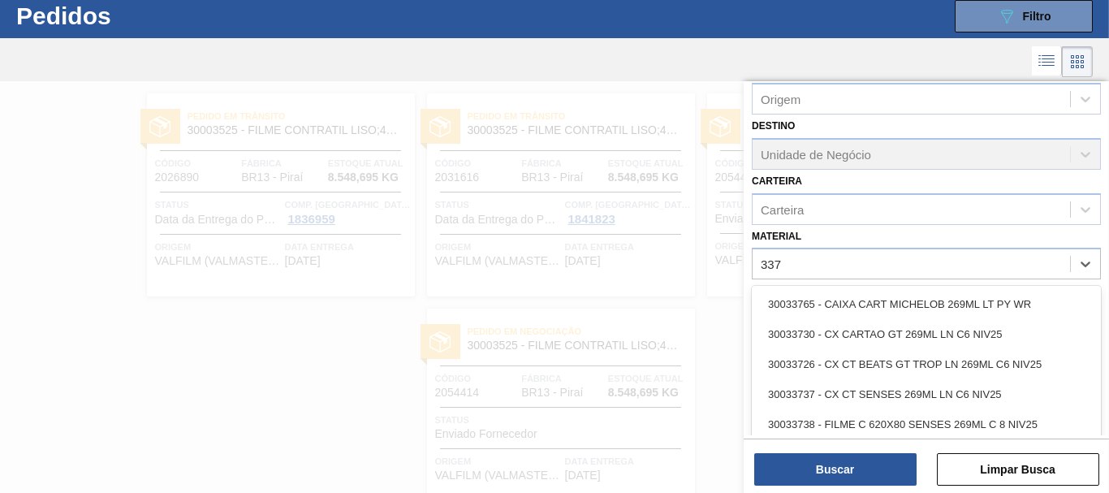
type input "3371"
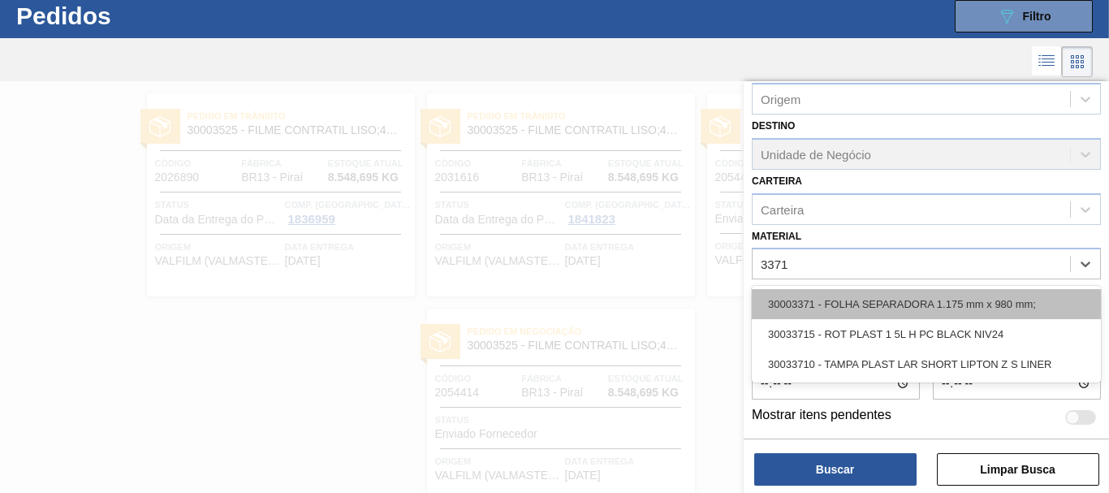
click at [1010, 305] on div "30003371 - FOLHA SEPARADORA 1.175 mm x 980 mm;" at bounding box center [926, 304] width 349 height 30
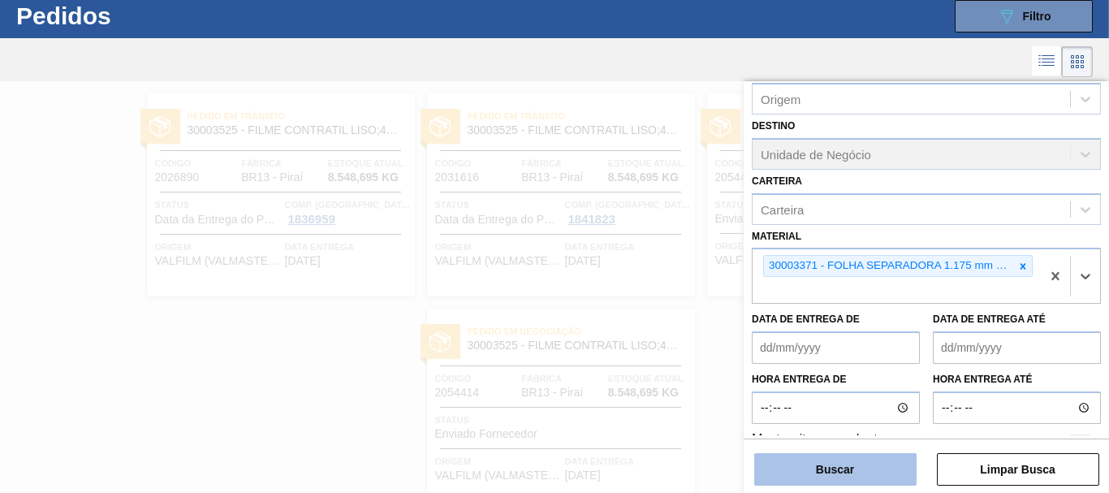
click at [860, 463] on button "Buscar" at bounding box center [836, 469] width 162 height 32
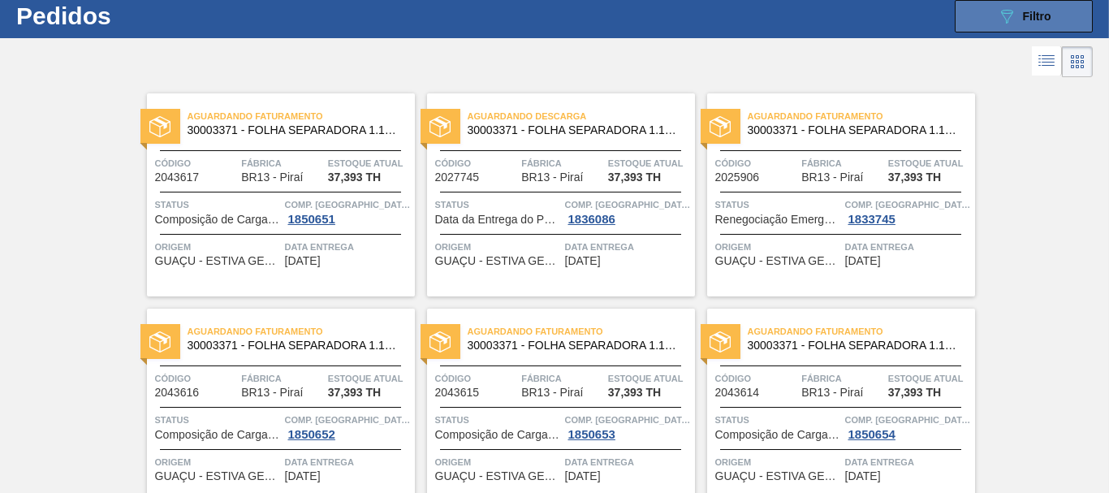
click at [1011, 14] on icon "089F7B8B-B2A5-4AFE-B5C0-19BA573D28AC" at bounding box center [1006, 15] width 19 height 19
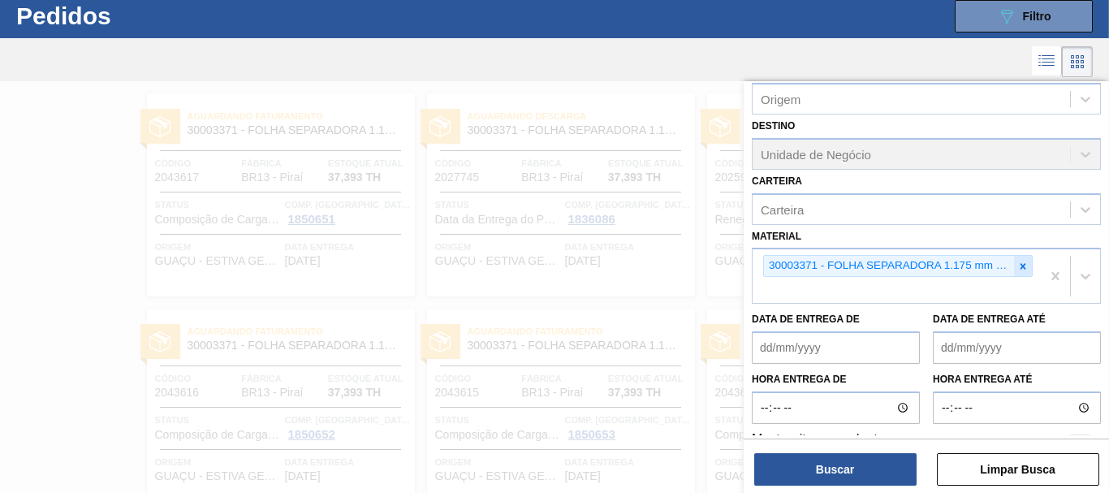
click at [1021, 266] on icon at bounding box center [1024, 266] width 6 height 6
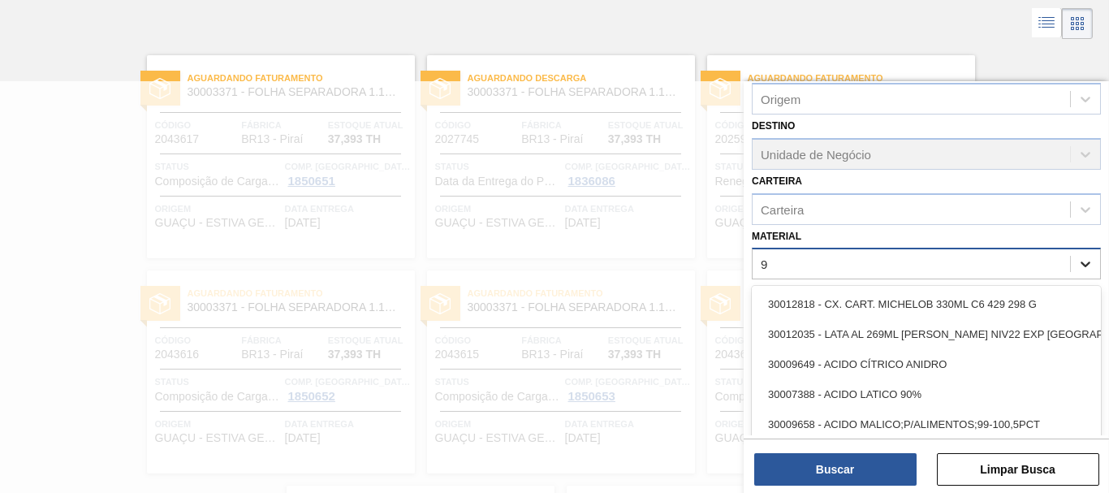
scroll to position [86, 0]
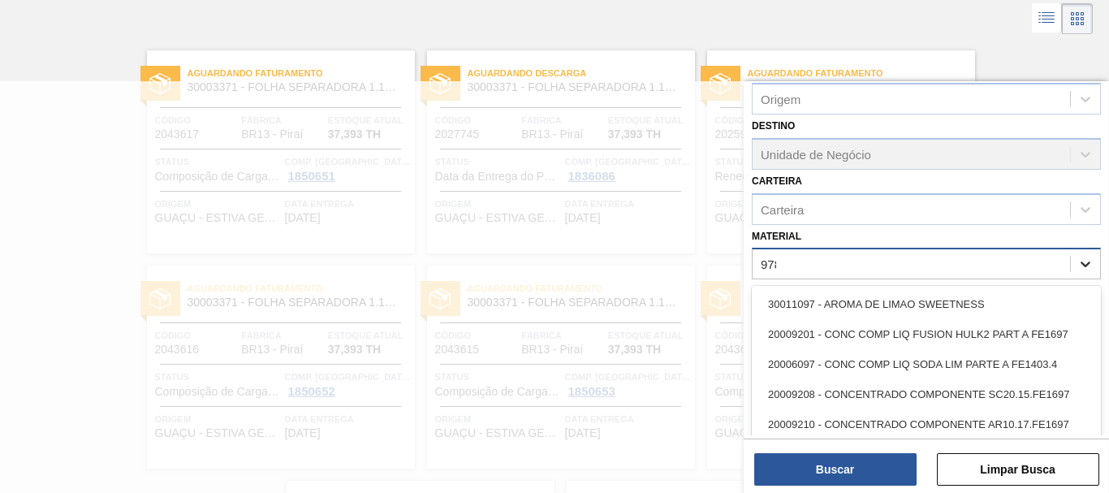
type input "9782"
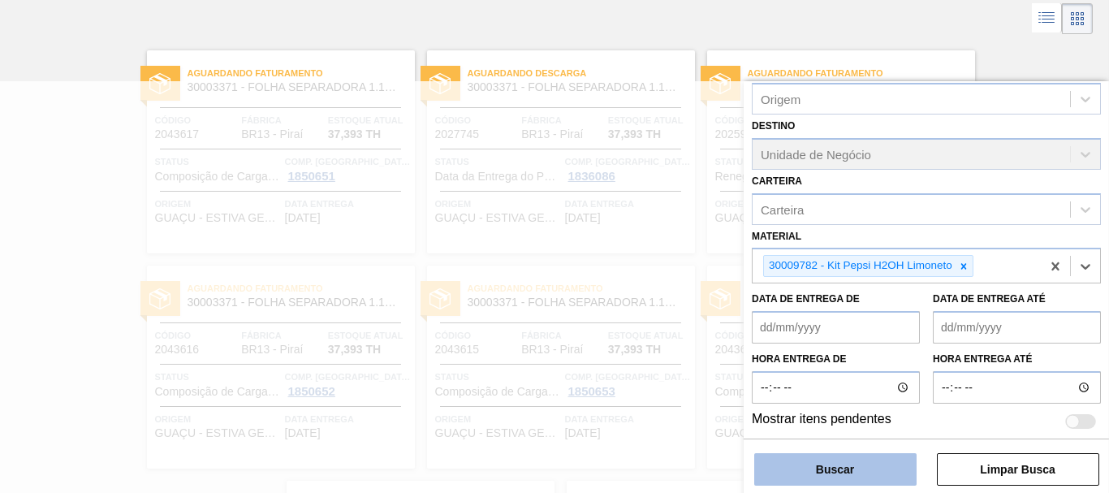
drag, startPoint x: 858, startPoint y: 473, endPoint x: 868, endPoint y: 468, distance: 12.0
click at [864, 470] on button "Buscar" at bounding box center [836, 469] width 162 height 32
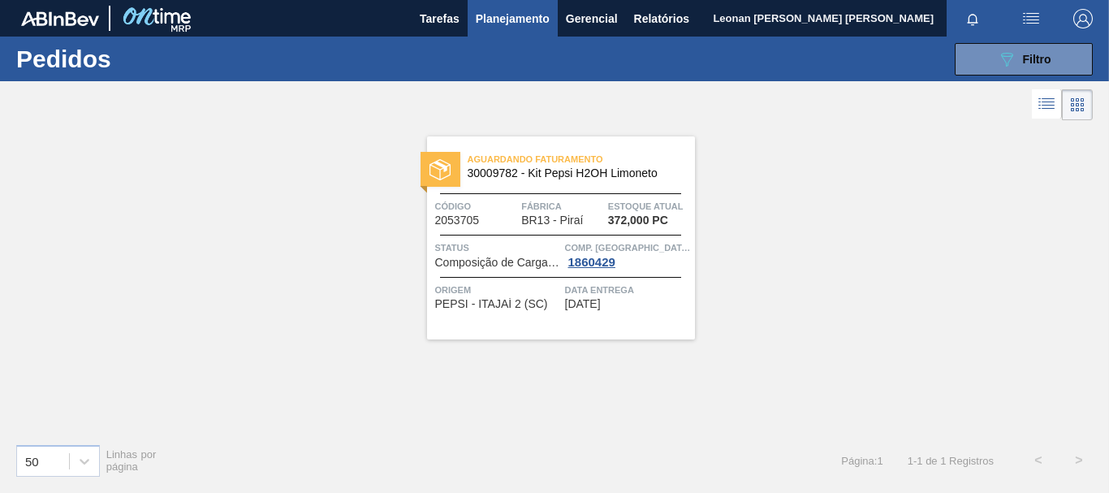
scroll to position [0, 0]
click at [1019, 69] on button "089F7B8B-B2A5-4AFE-B5C0-19BA573D28AC Filtro" at bounding box center [1024, 59] width 138 height 32
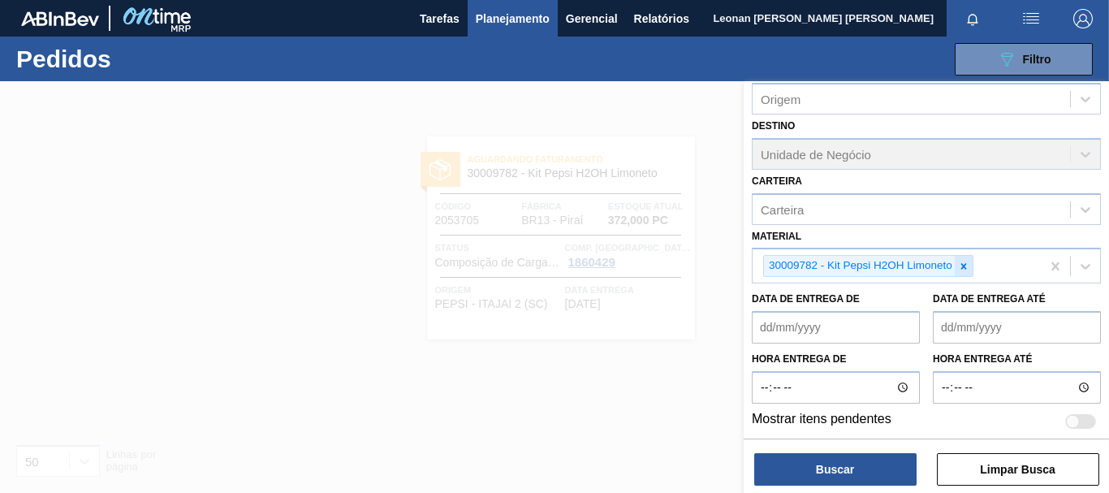
click at [961, 269] on icon at bounding box center [963, 266] width 11 height 11
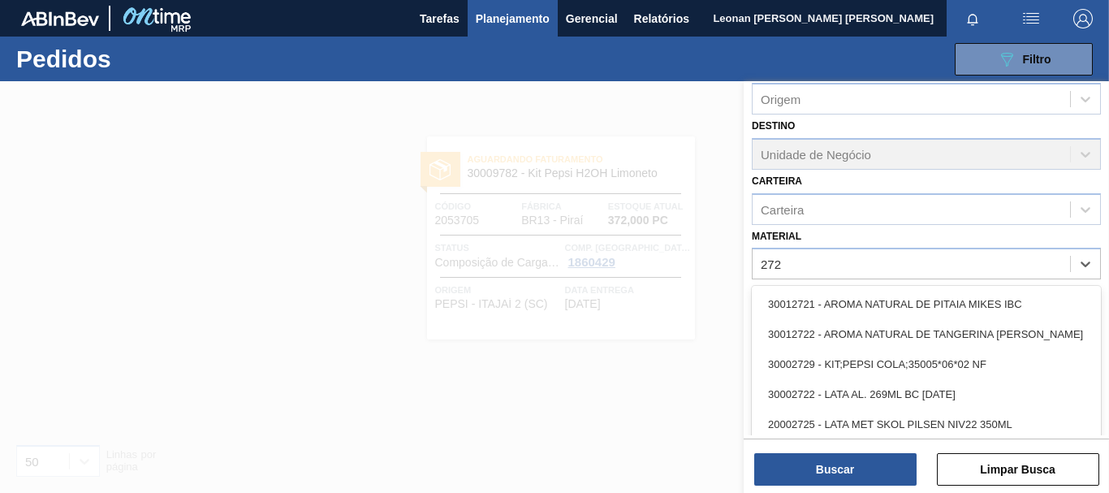
type input "2729"
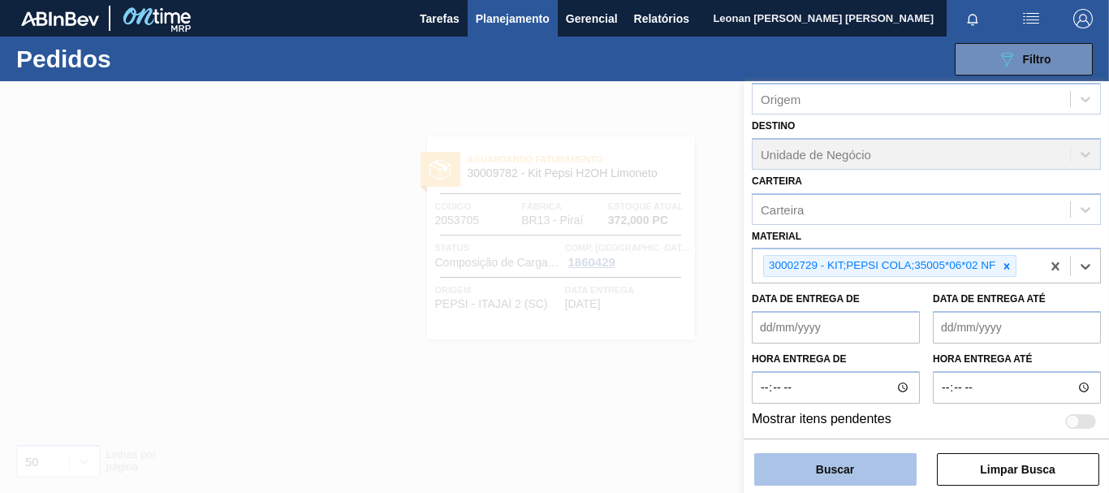
click at [860, 463] on button "Buscar" at bounding box center [836, 469] width 162 height 32
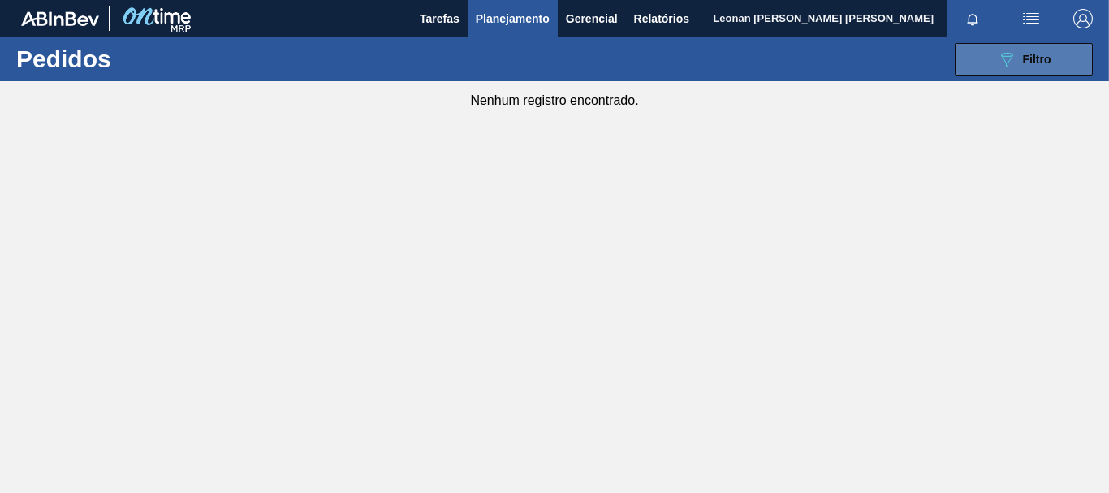
click at [1012, 54] on icon "089F7B8B-B2A5-4AFE-B5C0-19BA573D28AC" at bounding box center [1006, 59] width 19 height 19
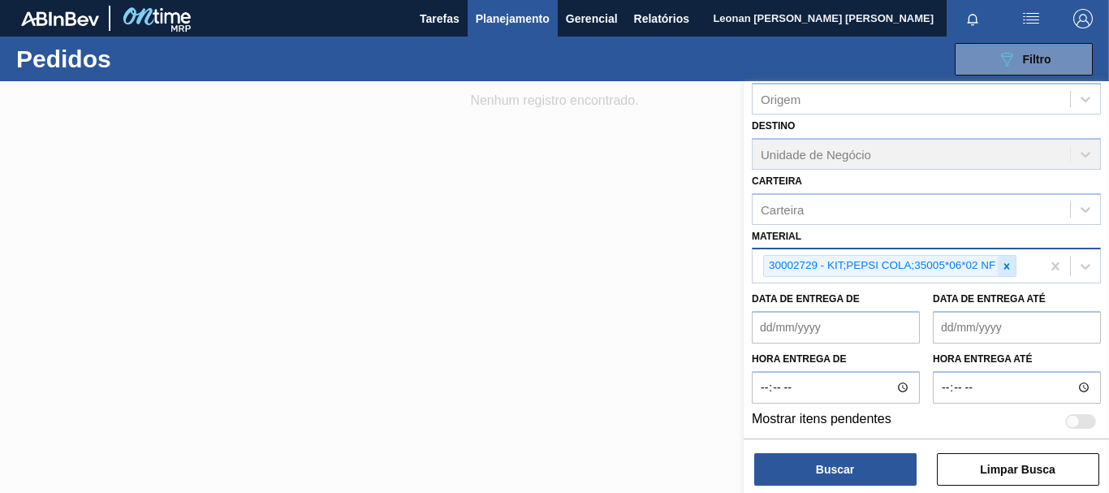
click at [1013, 266] on icon at bounding box center [1006, 266] width 11 height 11
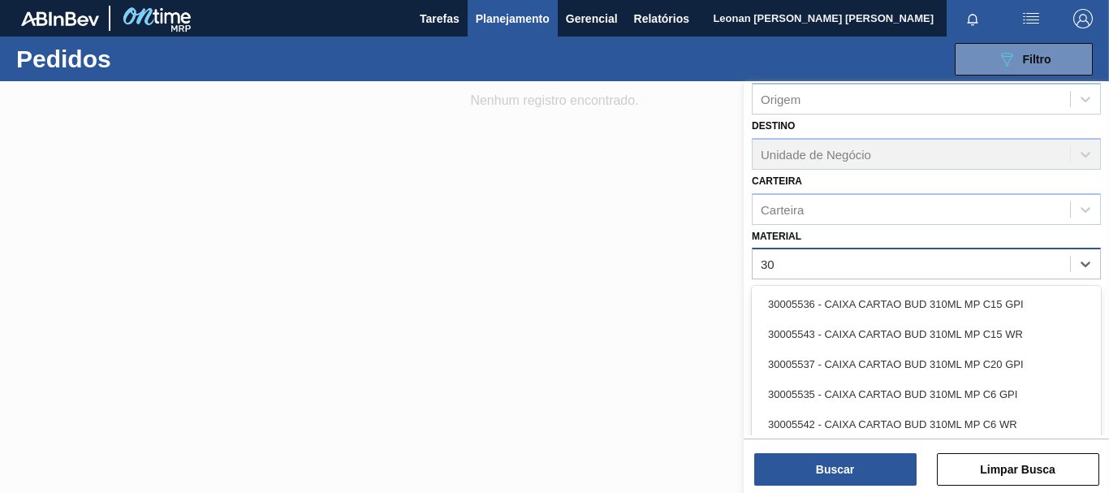
type input "3"
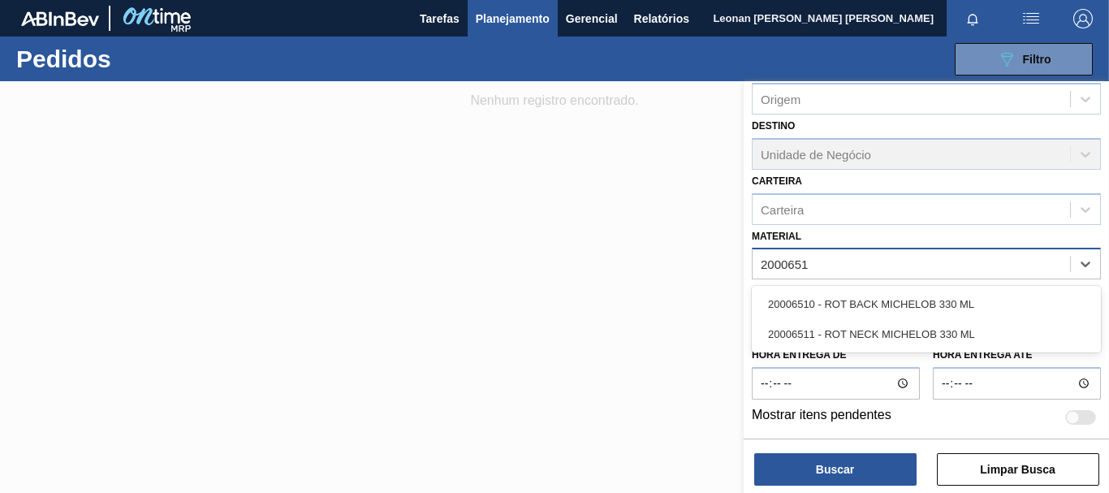
type input "20006511"
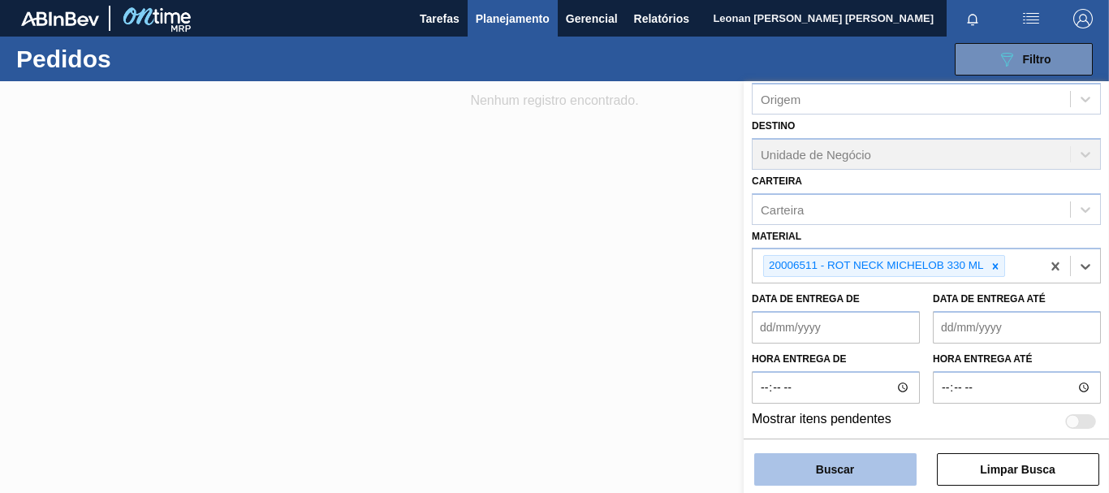
click at [861, 474] on button "Buscar" at bounding box center [836, 469] width 162 height 32
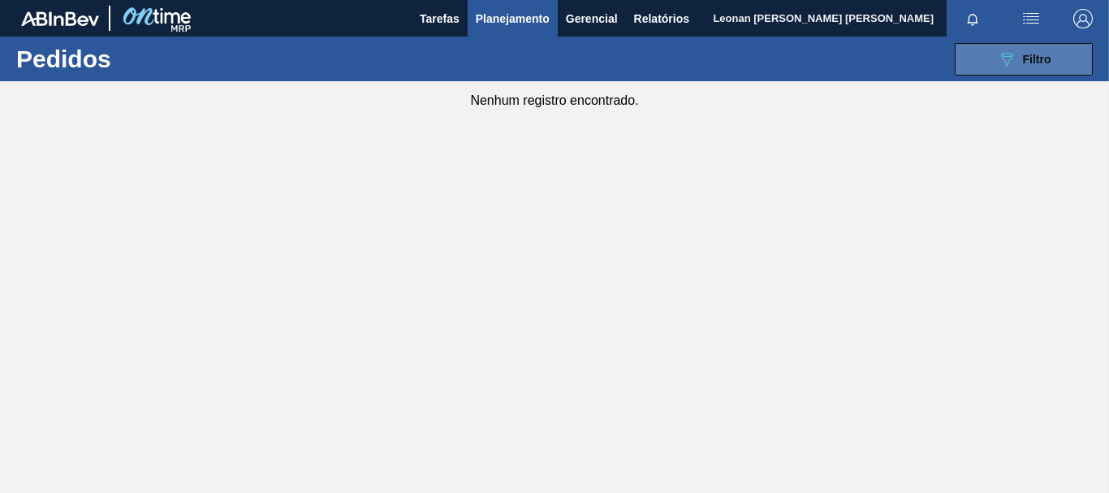
click at [1025, 61] on span "Filtro" at bounding box center [1037, 59] width 28 height 13
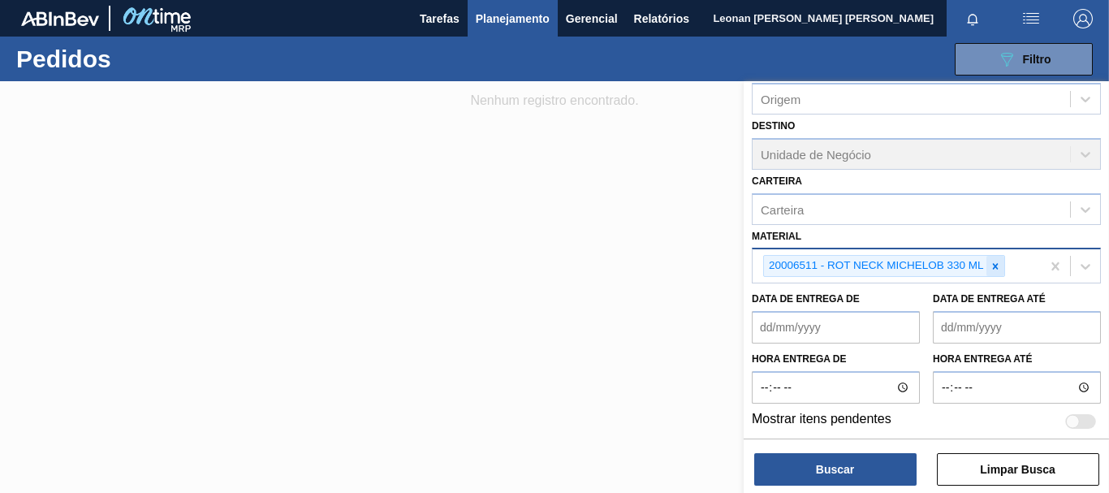
click at [996, 268] on icon at bounding box center [995, 266] width 6 height 6
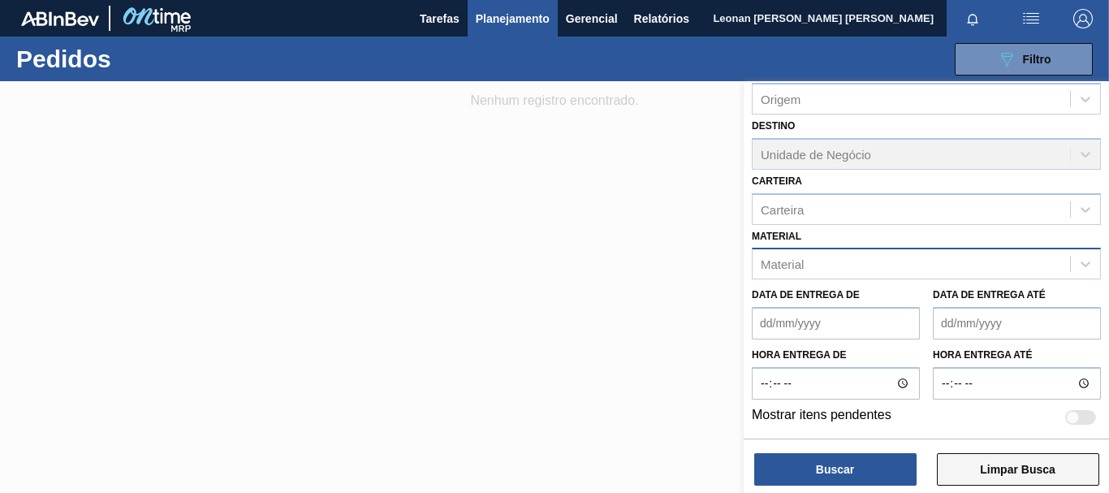
click at [1027, 461] on button "Limpar Busca" at bounding box center [1018, 469] width 162 height 32
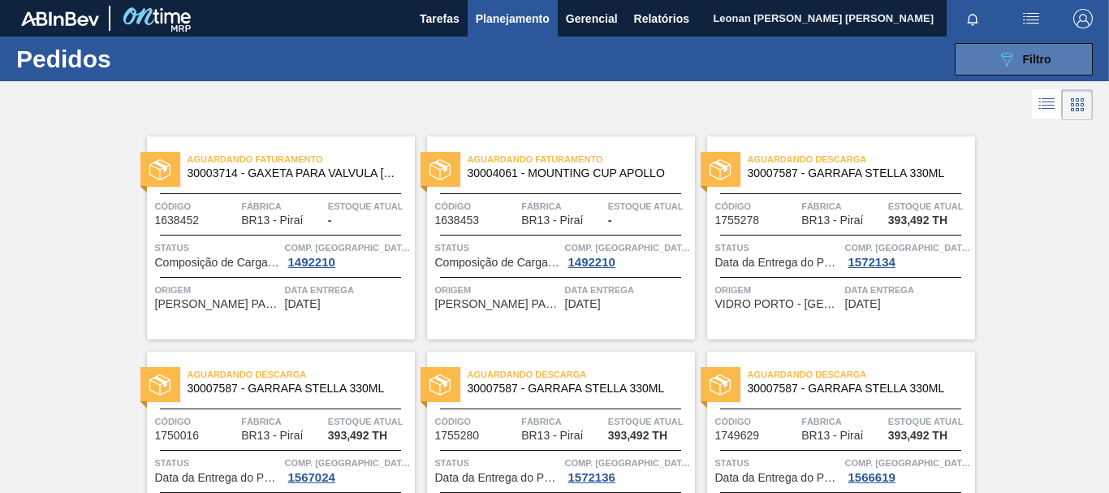
click at [1033, 50] on div "089F7B8B-B2A5-4AFE-B5C0-19BA573D28AC Filtro" at bounding box center [1024, 59] width 54 height 19
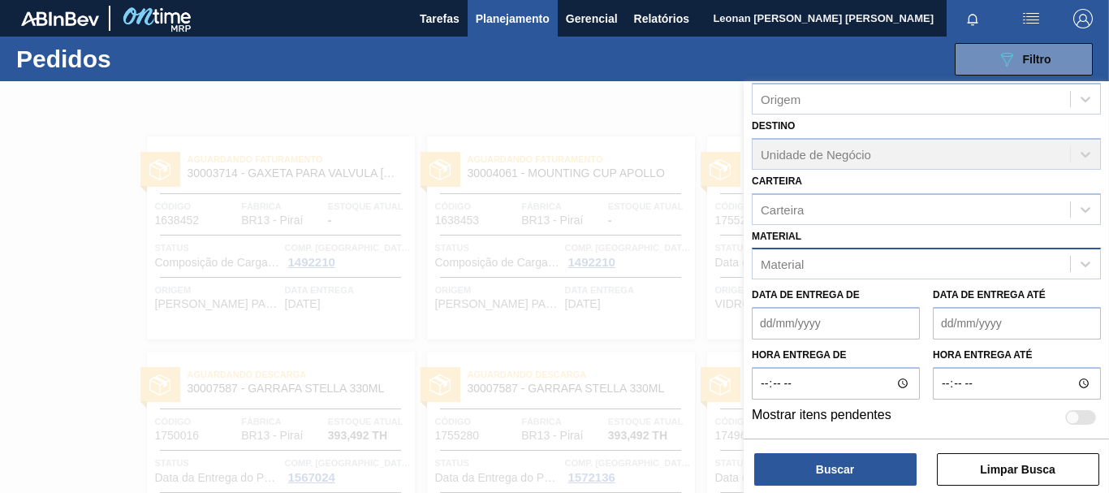
click at [995, 267] on div "Material" at bounding box center [912, 265] width 318 height 24
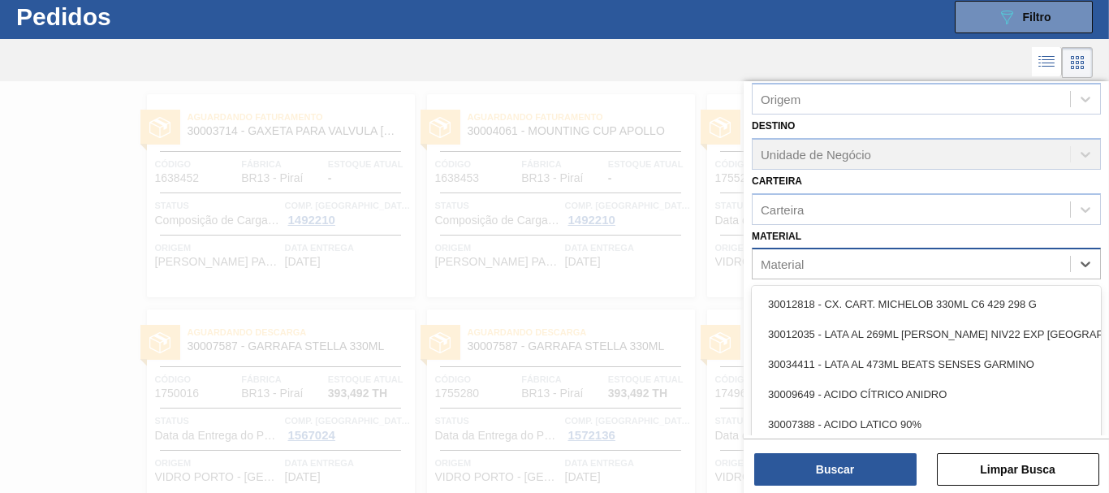
scroll to position [43, 0]
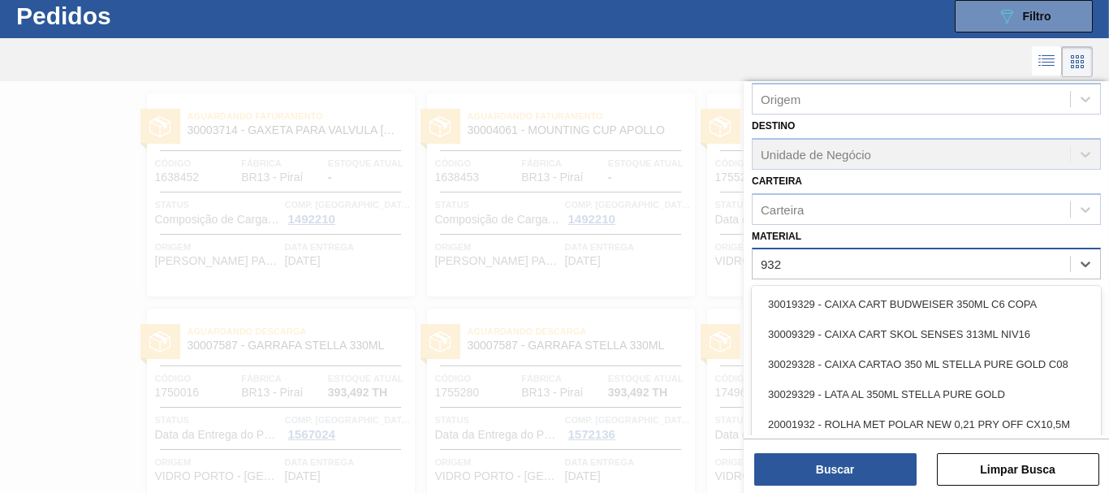
type input "9328"
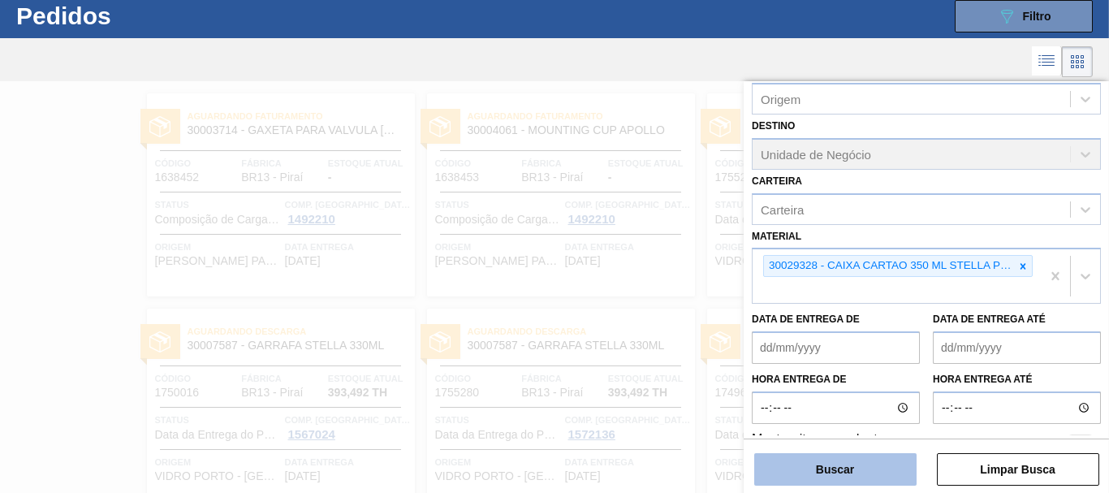
click at [860, 476] on button "Buscar" at bounding box center [836, 469] width 162 height 32
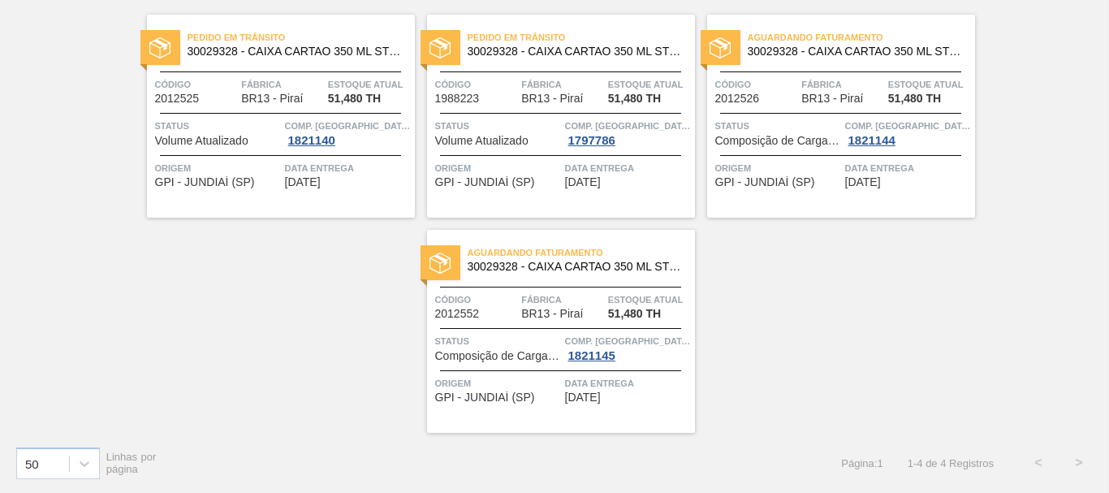
scroll to position [0, 0]
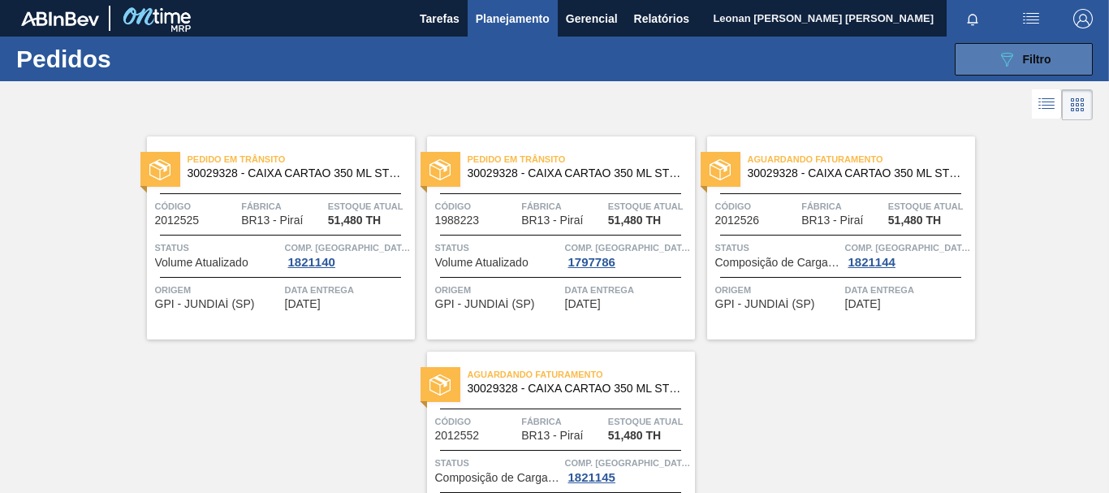
click at [997, 59] on icon "089F7B8B-B2A5-4AFE-B5C0-19BA573D28AC" at bounding box center [1006, 59] width 19 height 19
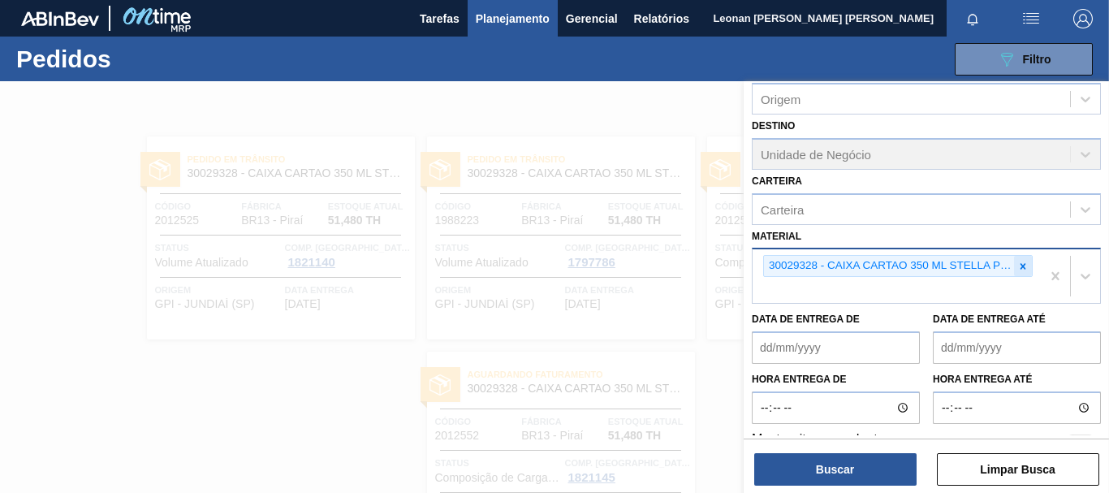
click at [1021, 264] on icon at bounding box center [1023, 266] width 11 height 11
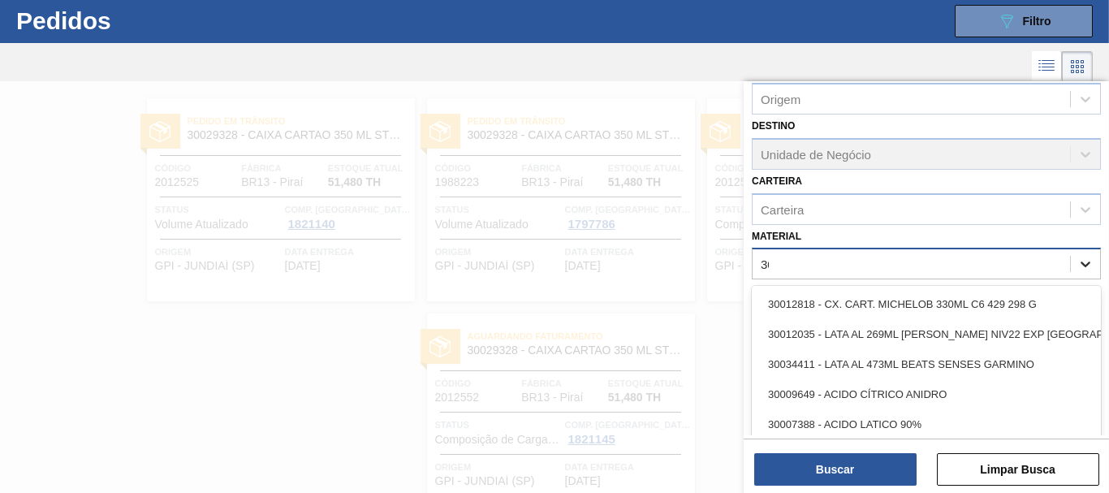
scroll to position [43, 0]
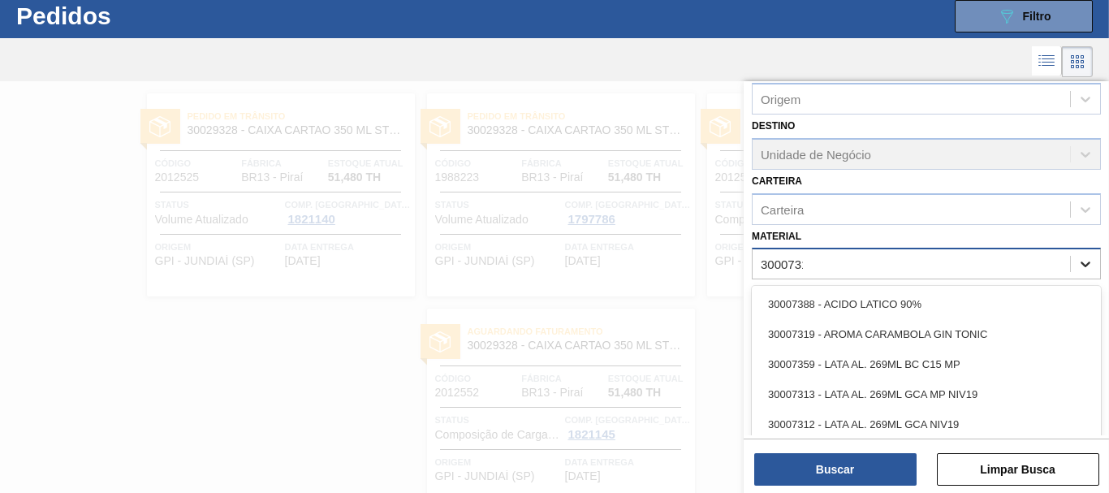
type input "30007319"
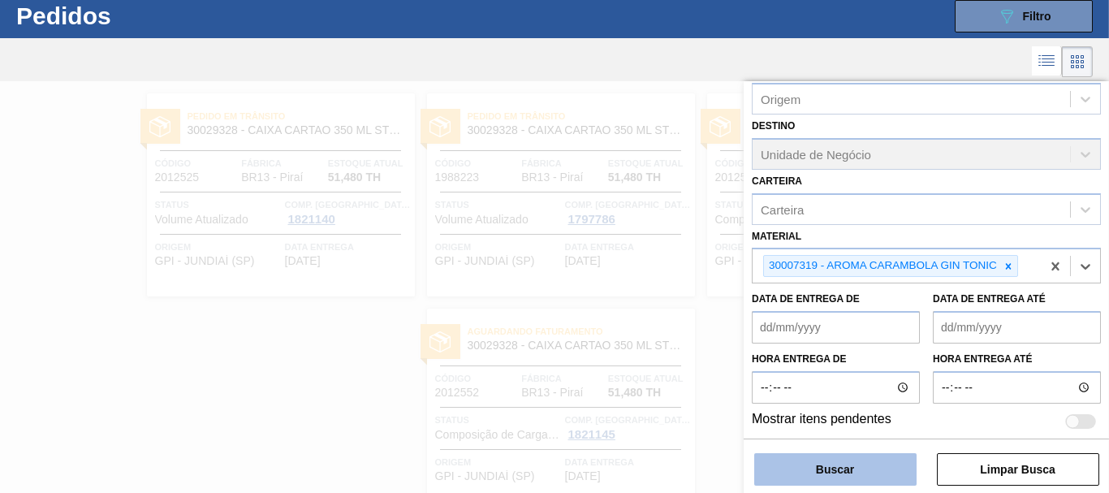
click at [789, 468] on button "Buscar" at bounding box center [836, 469] width 162 height 32
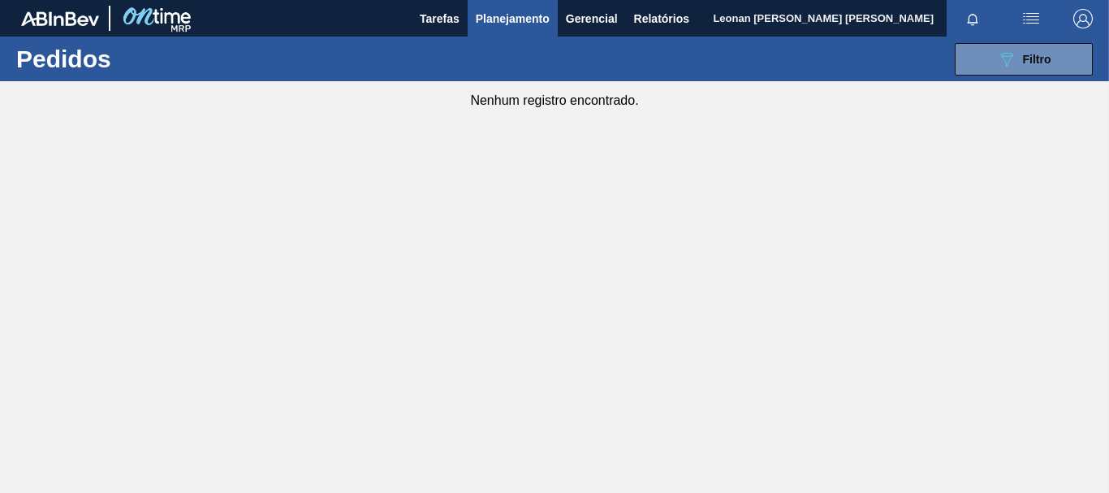
scroll to position [0, 0]
click at [977, 58] on button "089F7B8B-B2A5-4AFE-B5C0-19BA573D28AC Filtro" at bounding box center [1024, 59] width 138 height 32
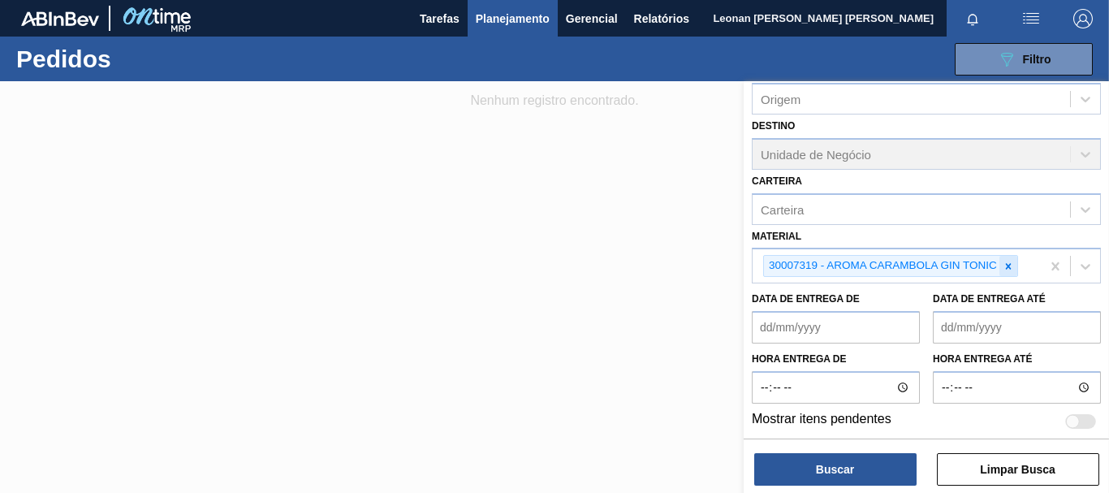
click at [1014, 266] on icon at bounding box center [1008, 266] width 11 height 11
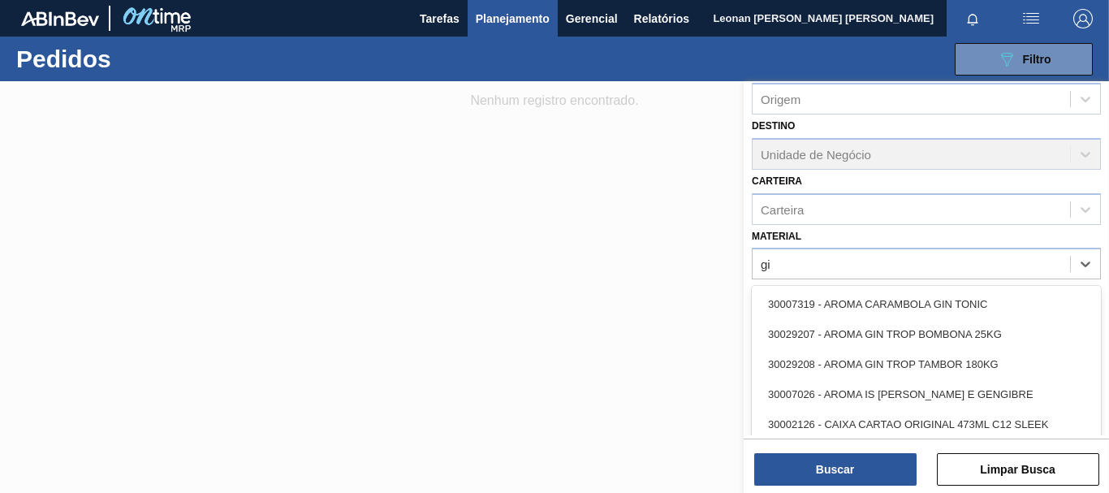
type input "g"
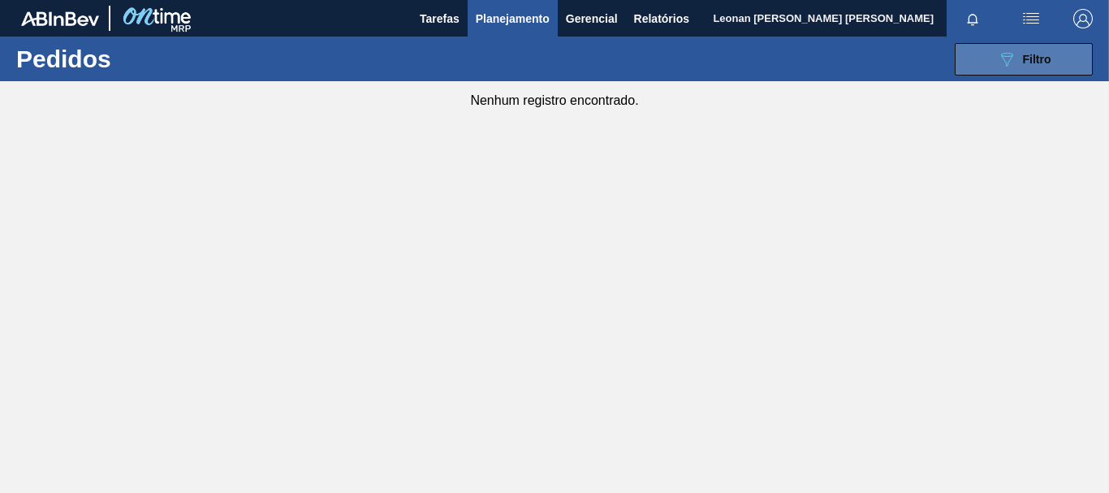
click at [1026, 43] on button "089F7B8B-B2A5-4AFE-B5C0-19BA573D28AC Filtro" at bounding box center [1024, 59] width 138 height 32
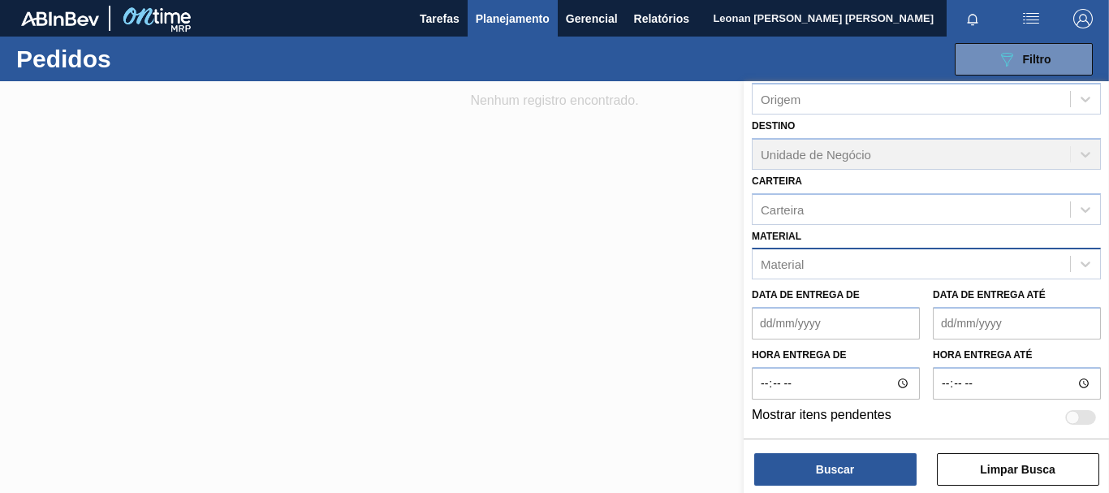
click at [922, 270] on div "Material" at bounding box center [912, 265] width 318 height 24
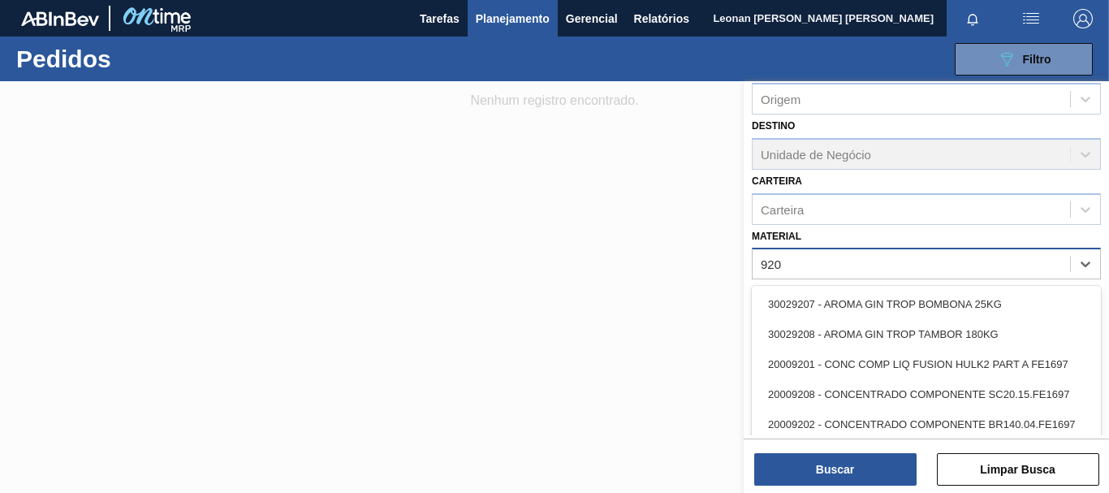
type input "9207"
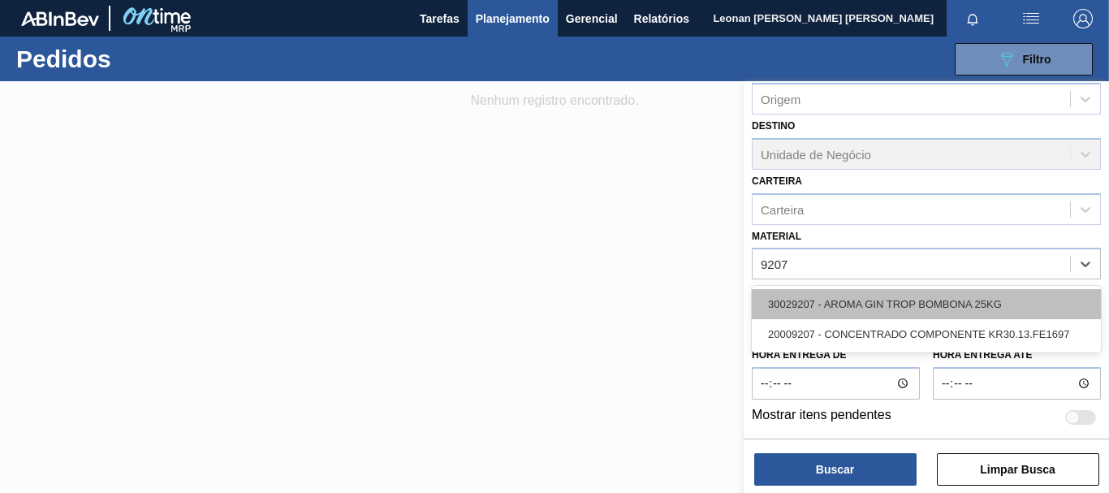
click at [910, 307] on div "30029207 - AROMA GIN TROP BOMBONA 25KG" at bounding box center [926, 304] width 349 height 30
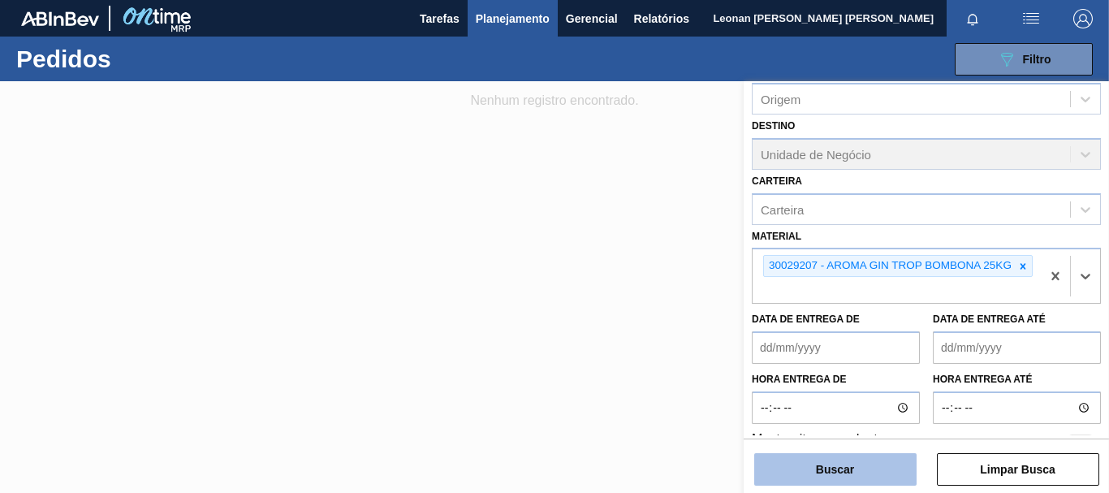
click at [851, 473] on button "Buscar" at bounding box center [836, 469] width 162 height 32
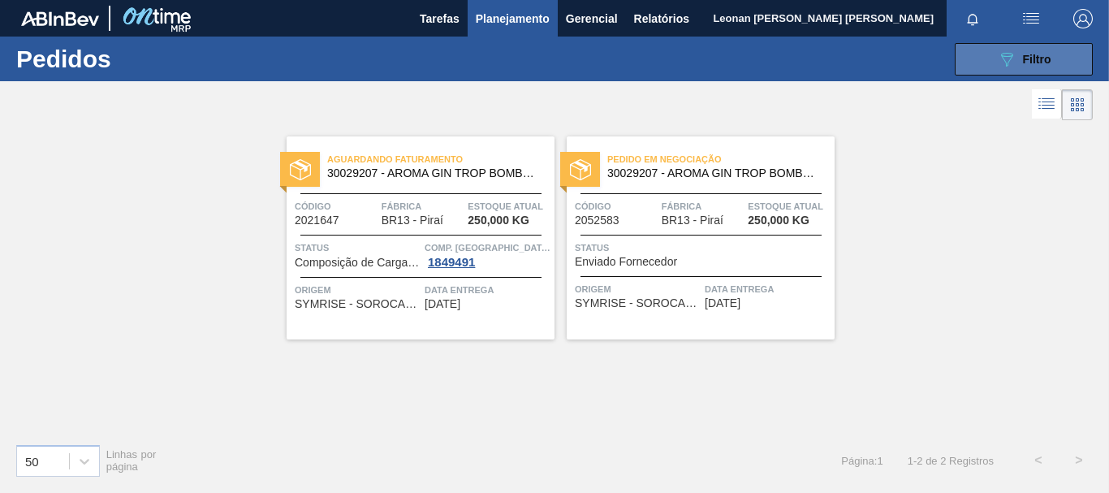
click at [1038, 58] on span "Filtro" at bounding box center [1037, 59] width 28 height 13
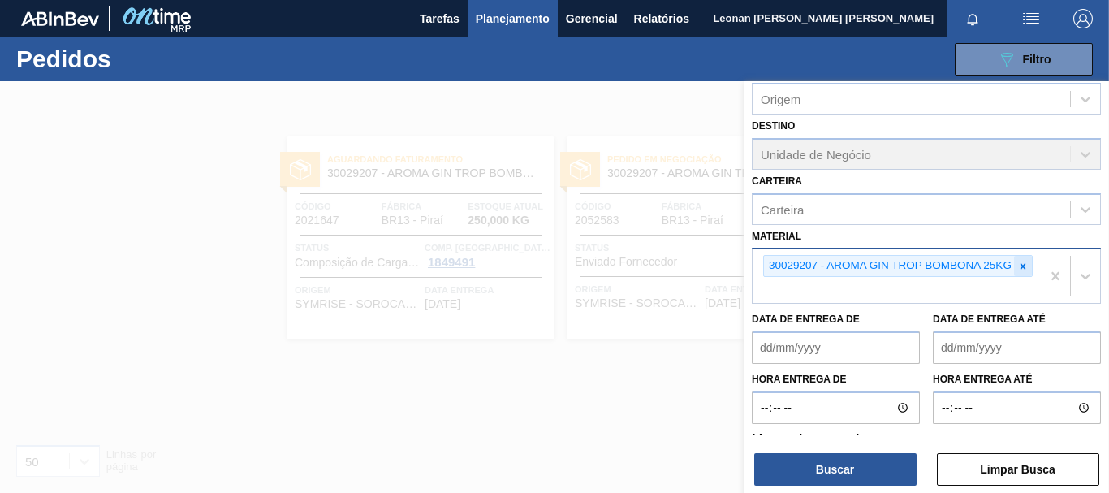
click at [1025, 266] on icon at bounding box center [1023, 266] width 11 height 11
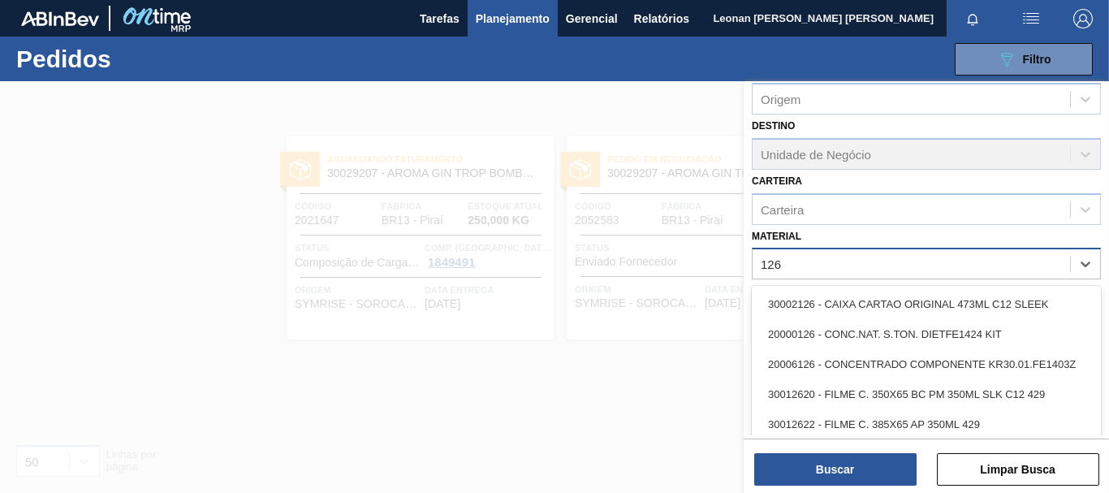
type input "1269"
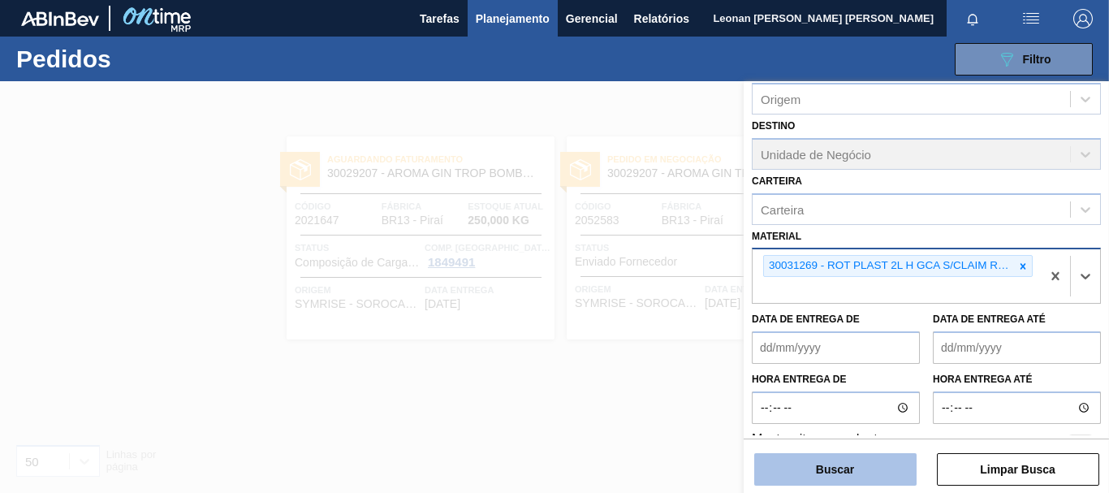
click at [856, 473] on button "Buscar" at bounding box center [836, 469] width 162 height 32
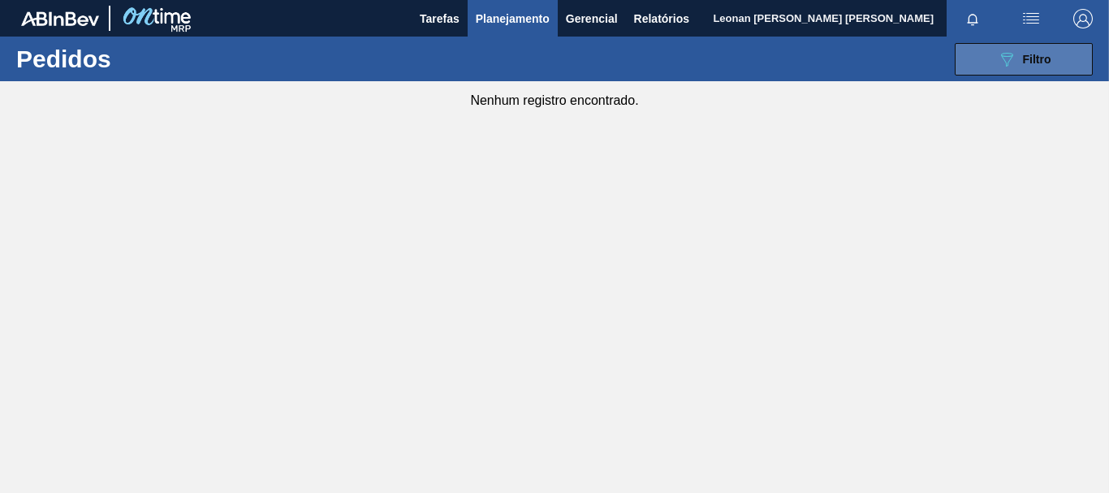
click at [998, 54] on icon "089F7B8B-B2A5-4AFE-B5C0-19BA573D28AC" at bounding box center [1006, 59] width 19 height 19
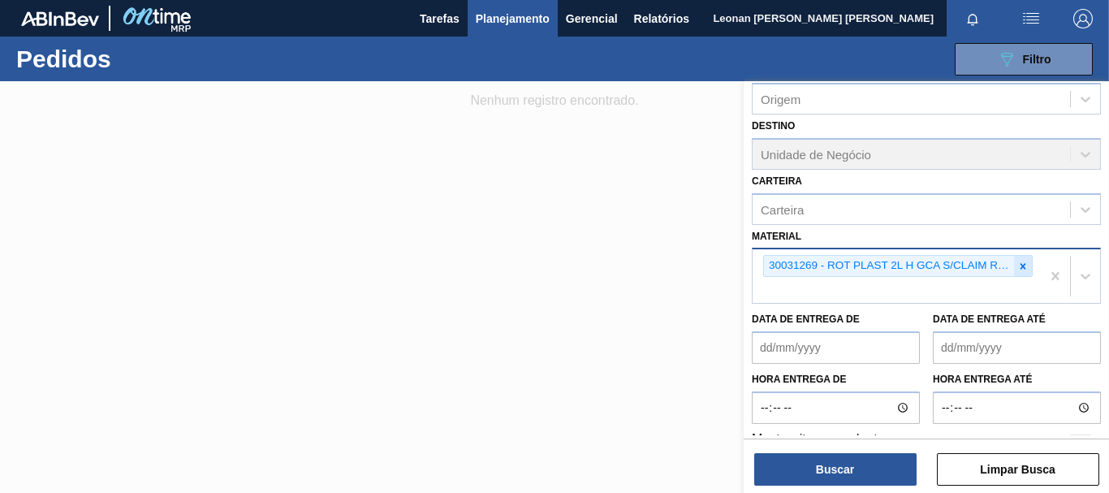
click at [1022, 266] on icon at bounding box center [1024, 266] width 6 height 6
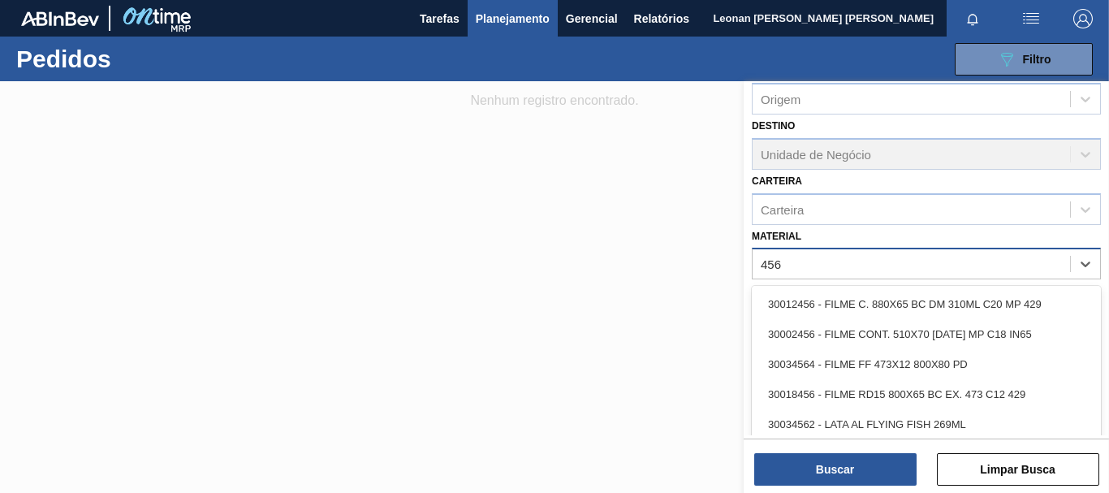
type input "4564"
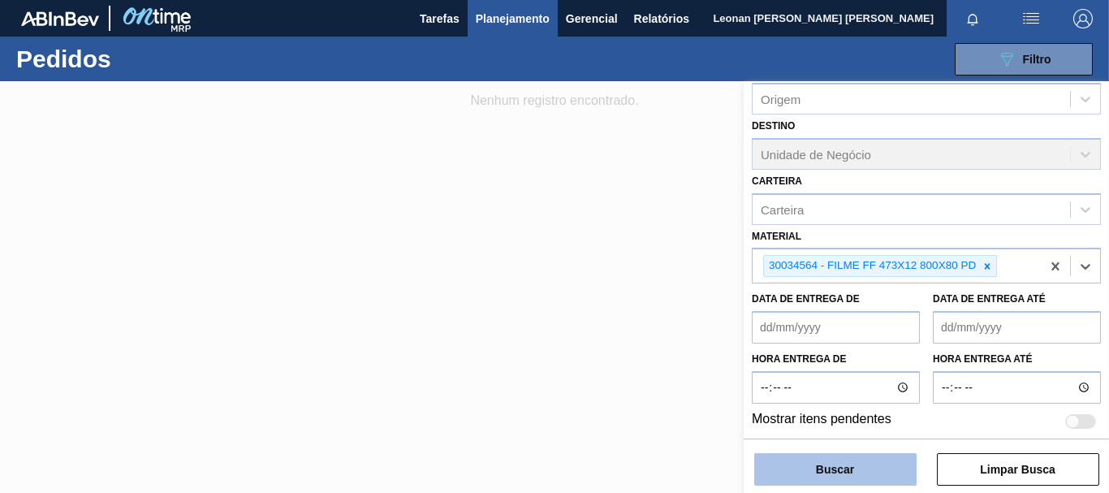
click at [877, 474] on button "Buscar" at bounding box center [836, 469] width 162 height 32
